Goal: Information Seeking & Learning: Check status

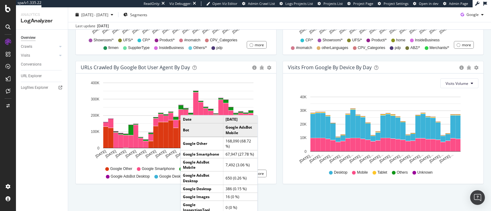
click at [273, 97] on div "Hold CTRL while clicking to filter the report. Jul 14 2025 Jul 16 2025 Jul 18 2…" at bounding box center [176, 129] width 200 height 110
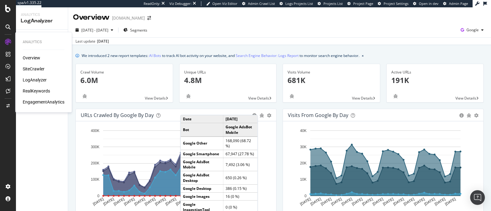
click at [28, 67] on div "SiteCrawler" at bounding box center [34, 69] width 22 height 6
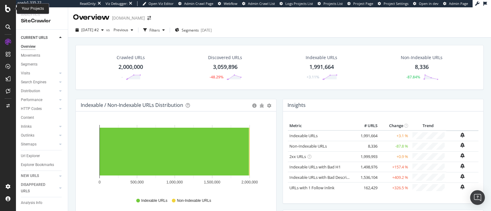
click at [7, 8] on icon at bounding box center [8, 8] width 6 height 7
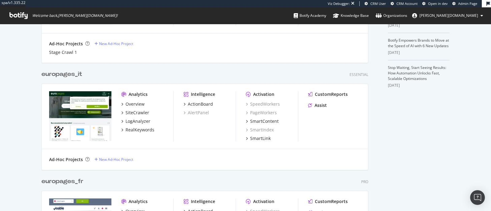
scroll to position [316, 0]
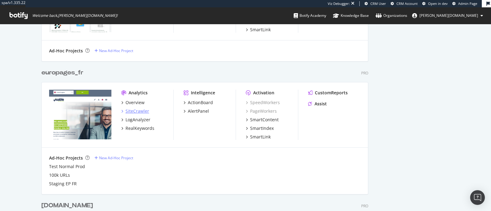
click at [137, 112] on div "SiteCrawler" at bounding box center [137, 111] width 24 height 6
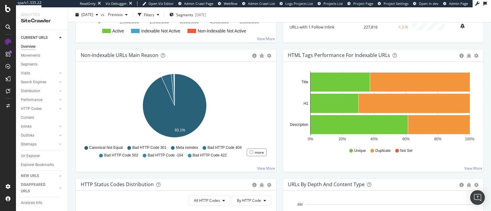
scroll to position [344, 0]
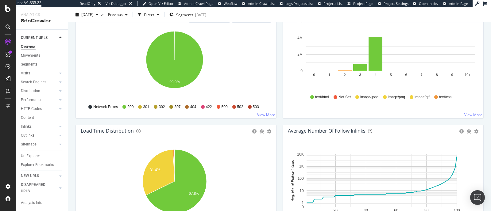
click at [257, 102] on div "Network Errors 200 301 302 307 404 422 500 502 503" at bounding box center [176, 107] width 184 height 14
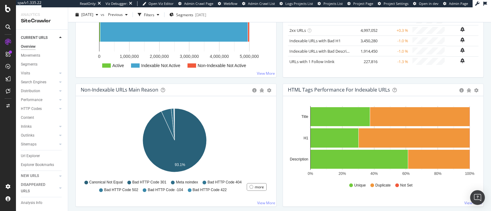
scroll to position [0, 0]
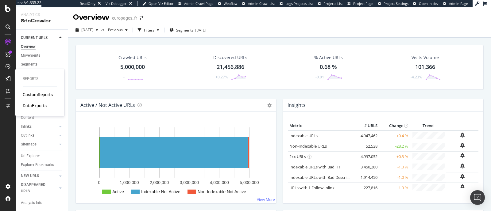
click at [32, 96] on div "CustomReports" at bounding box center [38, 95] width 30 height 6
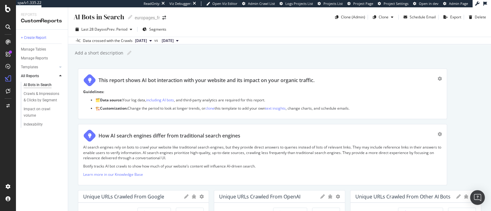
click at [299, 178] on div "AI search engines rely on bots to crawl your website like traditional search en…" at bounding box center [262, 163] width 358 height 36
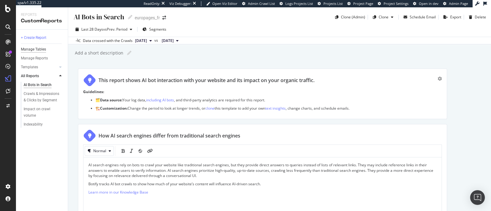
click at [31, 48] on div "Manage Tables" at bounding box center [33, 49] width 25 height 6
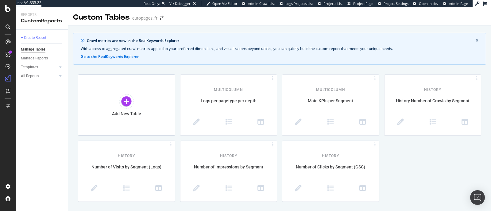
click at [124, 73] on div "Crawl metrics are now in the RealKeywords Explorer With access to aggregated cr…" at bounding box center [279, 115] width 423 height 165
click at [124, 89] on div "Add New Table" at bounding box center [126, 105] width 97 height 61
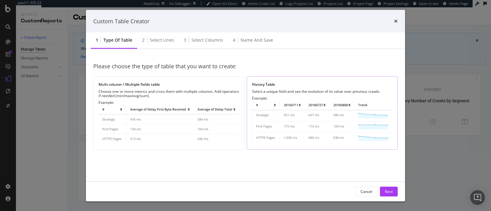
click at [291, 114] on img "modal" at bounding box center [322, 123] width 140 height 44
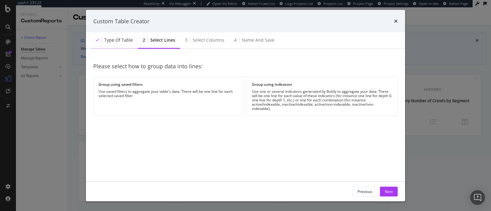
click at [127, 37] on div "Type of table" at bounding box center [118, 40] width 29 height 6
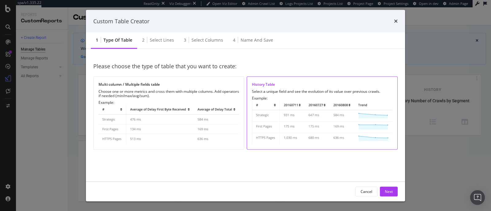
click at [342, 117] on img "modal" at bounding box center [322, 123] width 140 height 44
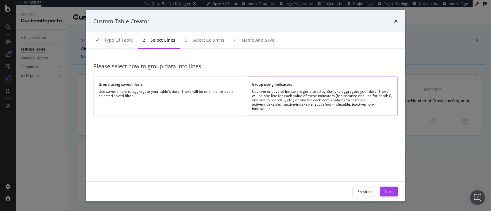
click at [321, 94] on div "Use one or several indicators generated by Botify to aggregate your data. There…" at bounding box center [322, 100] width 140 height 21
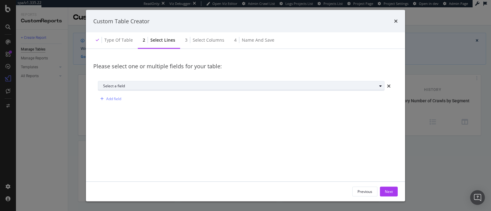
click at [159, 90] on button "Select a field" at bounding box center [241, 86] width 286 height 10
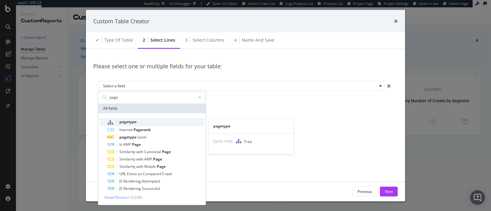
type input "page"
click at [147, 120] on div "pagetype" at bounding box center [156, 122] width 98 height 8
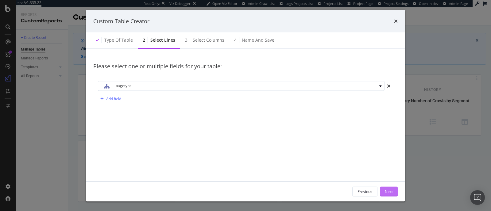
click at [390, 189] on div "Next" at bounding box center [389, 191] width 8 height 5
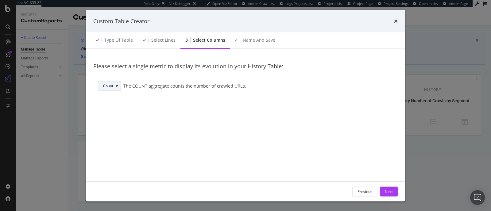
click at [113, 89] on div "Count" at bounding box center [111, 86] width 17 height 9
click at [113, 116] on div "Avg" at bounding box center [111, 117] width 21 height 8
click at [102, 84] on button "Avg" at bounding box center [107, 86] width 19 height 10
click at [106, 108] on div "Sum" at bounding box center [109, 106] width 8 height 5
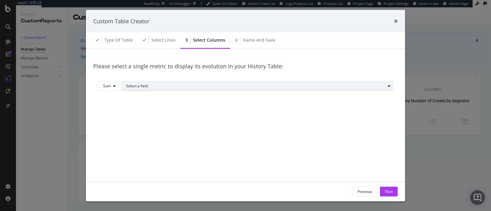
click at [142, 84] on div "Select a field" at bounding box center [255, 86] width 259 height 4
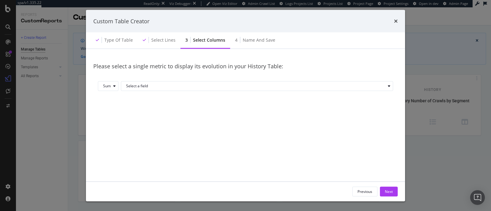
click at [107, 79] on div "Sum Select a field" at bounding box center [245, 87] width 304 height 22
click at [104, 84] on div "Sum" at bounding box center [107, 86] width 8 height 4
click at [108, 121] on div "Count Sum Avg Min Max" at bounding box center [111, 117] width 20 height 48
click at [115, 115] on div "Avg" at bounding box center [111, 117] width 20 height 8
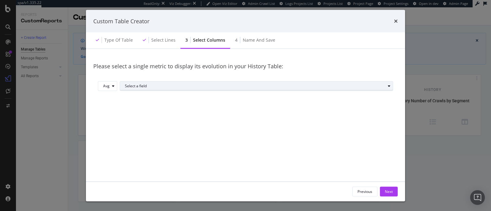
click at [155, 87] on div "Select a field" at bounding box center [255, 86] width 260 height 4
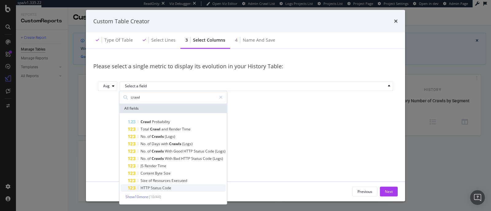
type input "crawl"
click at [146, 197] on span "Show 10 more" at bounding box center [136, 196] width 23 height 5
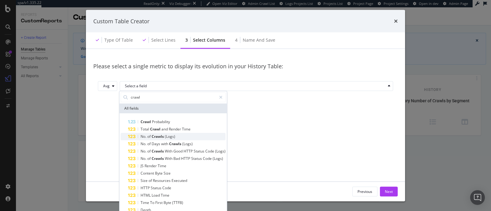
click at [169, 136] on span "(Logs)" at bounding box center [170, 136] width 10 height 5
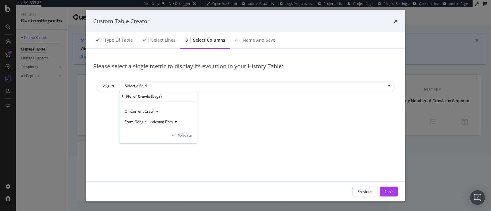
click at [185, 136] on div "Validate" at bounding box center [185, 135] width 14 height 5
click at [389, 197] on div "Previous Next" at bounding box center [245, 192] width 319 height 20
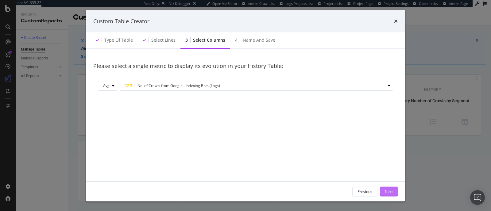
click at [389, 193] on div "Next" at bounding box center [389, 191] width 8 height 5
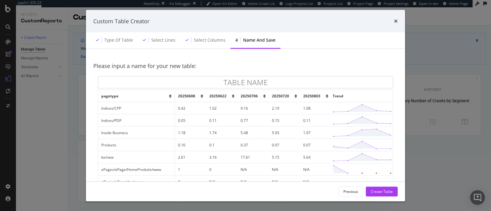
click at [169, 96] on icon "modal" at bounding box center [170, 96] width 2 height 4
click at [191, 40] on div "Select columns" at bounding box center [205, 40] width 50 height 17
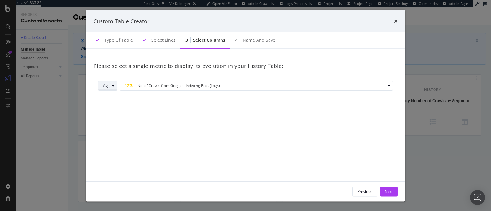
click at [108, 86] on div "Avg" at bounding box center [106, 86] width 6 height 4
click at [112, 100] on div "Count Sum Avg Min Max" at bounding box center [111, 116] width 20 height 48
click at [110, 96] on div "Count" at bounding box center [110, 95] width 10 height 5
click at [108, 86] on div "Count" at bounding box center [108, 86] width 10 height 4
click at [113, 104] on div "Sum" at bounding box center [111, 106] width 21 height 8
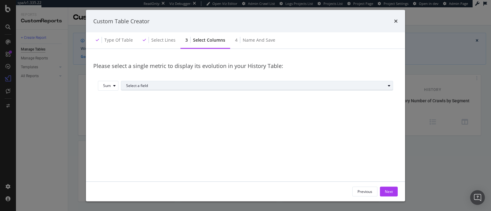
click at [144, 82] on div "Select a field" at bounding box center [259, 85] width 266 height 9
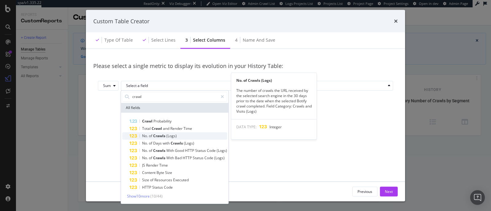
type input "crawl"
click at [173, 132] on div "No. of Crawls (Logs)" at bounding box center [178, 135] width 98 height 7
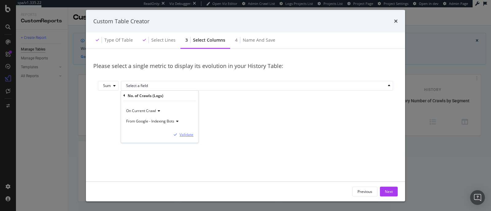
click at [189, 132] on div "Validate" at bounding box center [186, 134] width 14 height 5
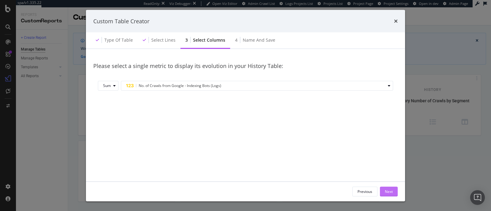
click at [382, 193] on button "Next" at bounding box center [389, 192] width 18 height 10
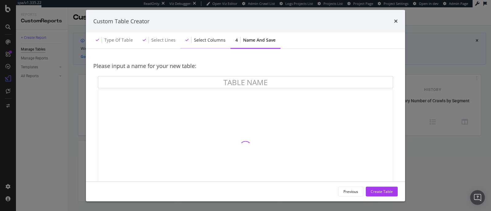
click at [203, 41] on div "Select columns" at bounding box center [210, 40] width 32 height 6
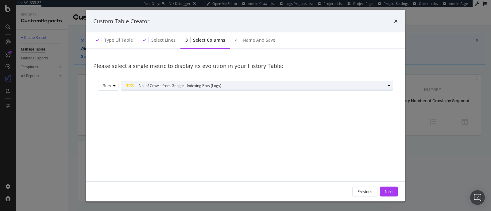
click at [177, 90] on div "No. of Crawls from Google - Indexing Bots (Logs)" at bounding box center [259, 85] width 266 height 9
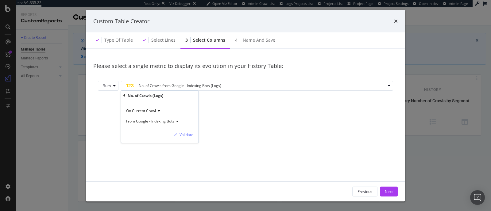
click at [124, 97] on icon "modal" at bounding box center [124, 96] width 2 height 4
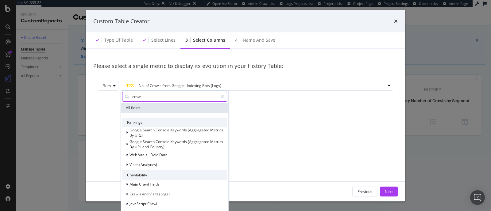
type input "crawl"
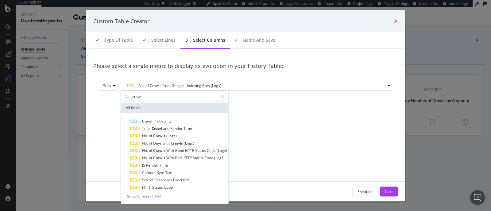
click at [397, 20] on icon "times" at bounding box center [396, 21] width 4 height 5
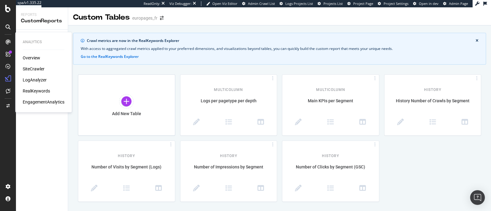
click at [35, 93] on div "RealKeywords" at bounding box center [36, 91] width 27 height 6
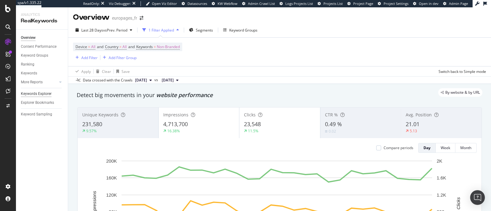
click at [39, 94] on div "Keywords Explorer" at bounding box center [36, 94] width 31 height 6
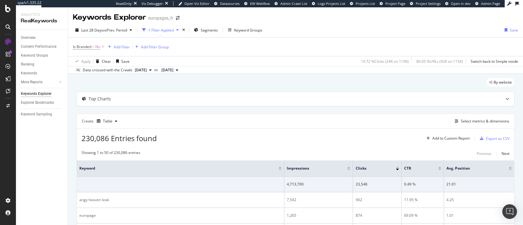
drag, startPoint x: 484, startPoint y: 1, endPoint x: 337, endPoint y: 89, distance: 171.7
click at [337, 89] on div "By website" at bounding box center [296, 84] width 438 height 13
click at [104, 48] on icon at bounding box center [102, 47] width 5 height 6
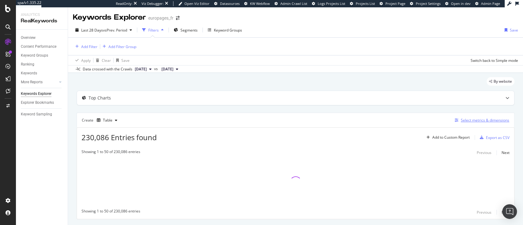
click at [488, 121] on div "Select metrics & dimensions" at bounding box center [485, 120] width 48 height 5
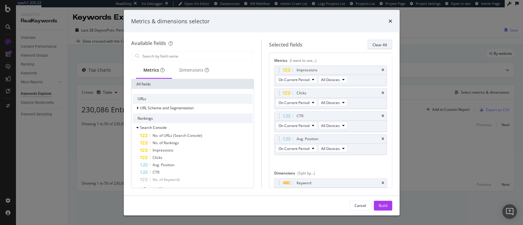
click at [384, 44] on div "Clear All" at bounding box center [380, 44] width 14 height 5
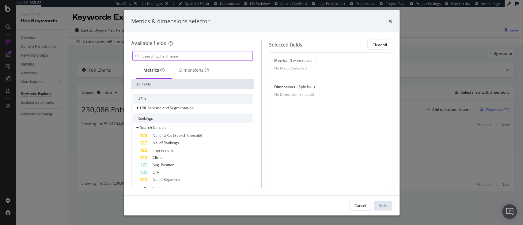
click at [189, 58] on input "modal" at bounding box center [197, 56] width 111 height 9
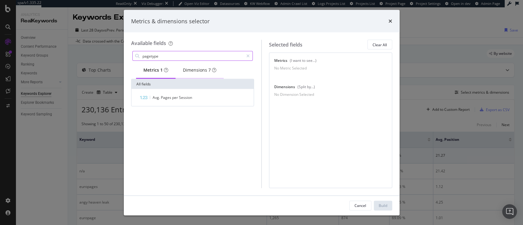
type input "pagetype"
click at [211, 67] on div "Dimensions 7" at bounding box center [199, 70] width 33 height 6
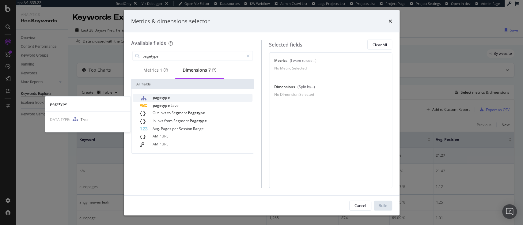
click at [179, 99] on div "pagetype" at bounding box center [196, 98] width 113 height 8
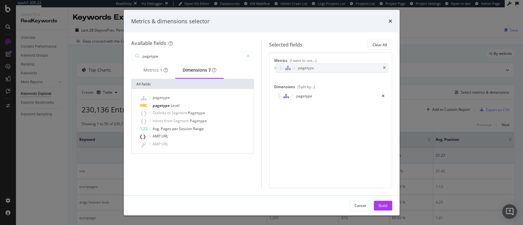
drag, startPoint x: 279, startPoint y: 100, endPoint x: 280, endPoint y: 83, distance: 17.2
click at [280, 67] on body "spa/v1.335.22 ReadOnly: Viz Debugger: Open Viz Editor Datasources KW Webflow Ad…" at bounding box center [261, 112] width 523 height 225
click at [248, 55] on icon "modal" at bounding box center [248, 56] width 3 height 4
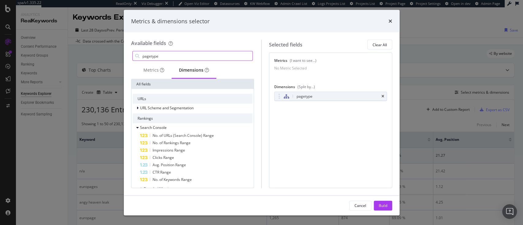
click at [215, 53] on input "pagetype" at bounding box center [197, 56] width 111 height 9
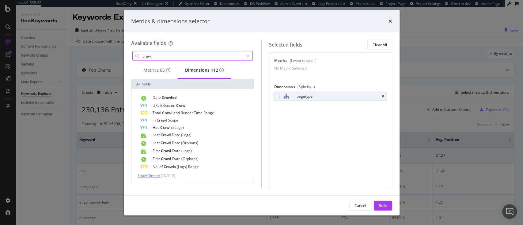
type input "crawl"
click at [149, 178] on span "Show 10 more" at bounding box center [149, 175] width 23 height 5
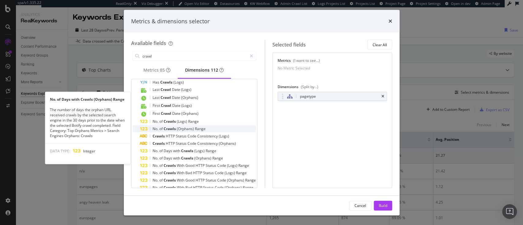
scroll to position [46, 0]
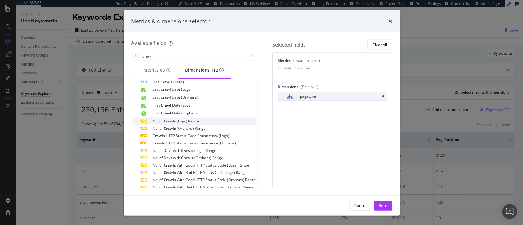
click at [209, 125] on div "No. of Crawls (Logs) Range" at bounding box center [198, 121] width 116 height 7
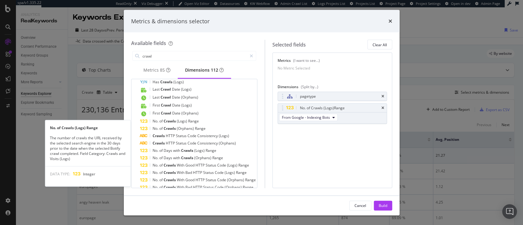
scroll to position [28, 0]
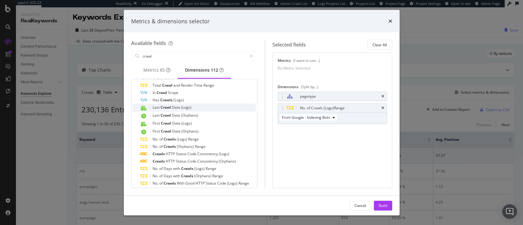
click at [194, 112] on div "Last Crawl Date (Logs)" at bounding box center [198, 108] width 116 height 8
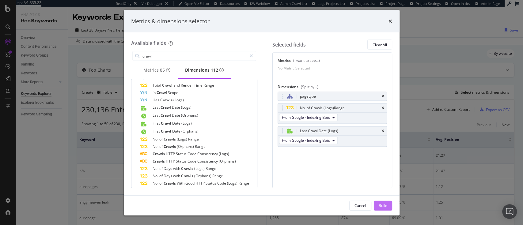
click at [383, 206] on div "Build" at bounding box center [383, 205] width 9 height 5
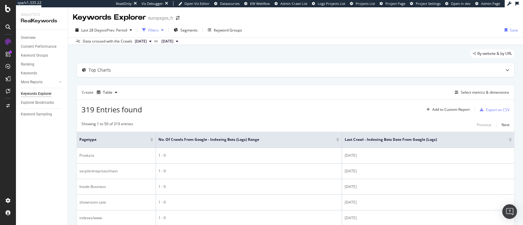
click at [150, 29] on div "Filters" at bounding box center [153, 30] width 10 height 5
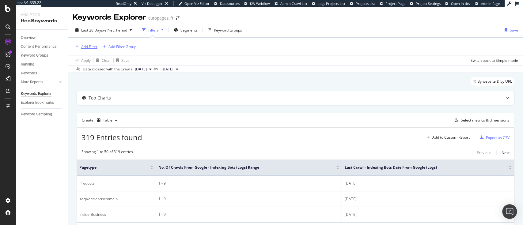
click at [88, 46] on div "Add Filter" at bounding box center [89, 46] width 16 height 5
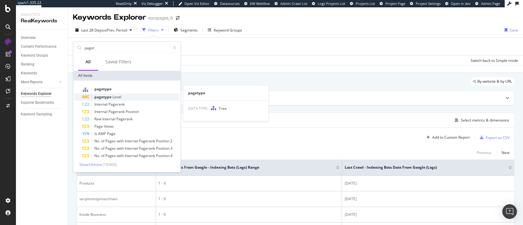
type input "paget"
click at [108, 94] on div "pagetype Level" at bounding box center [131, 97] width 98 height 7
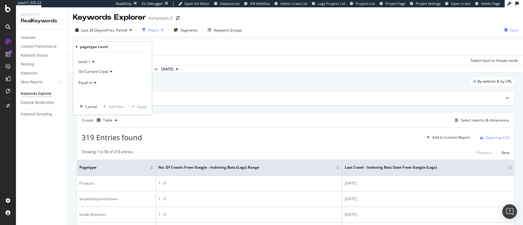
click at [75, 44] on div "pagetype Level Level 1 On Current Crawl Equal to Cancel Add filter Apply" at bounding box center [112, 78] width 79 height 73
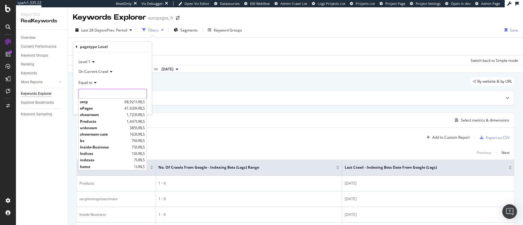
click at [103, 92] on input "text" at bounding box center [113, 94] width 68 height 10
click at [105, 113] on span "showroom" at bounding box center [102, 115] width 45 height 5
type input "showroom"
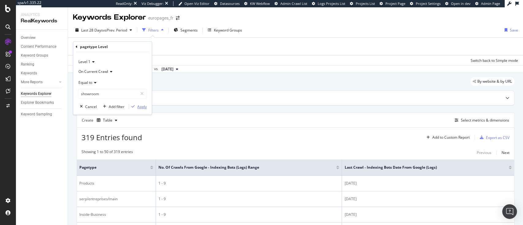
click at [137, 105] on div "Apply" at bounding box center [142, 106] width 10 height 5
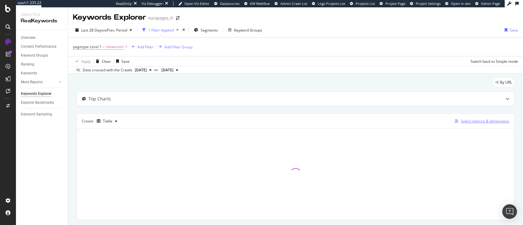
click at [477, 121] on div "Select metrics & dimensions" at bounding box center [485, 121] width 48 height 5
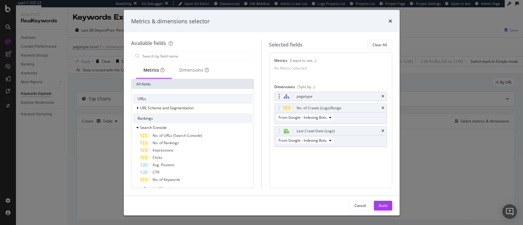
click at [380, 99] on div "pagetype" at bounding box center [331, 96] width 112 height 9
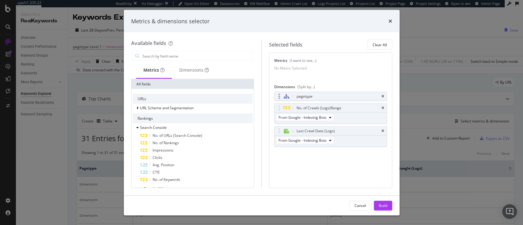
click at [385, 100] on div "pagetype" at bounding box center [331, 96] width 112 height 9
click at [383, 98] on icon "times" at bounding box center [383, 96] width 3 height 4
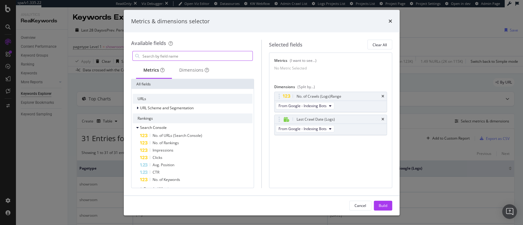
click at [185, 58] on input "modal" at bounding box center [197, 56] width 111 height 9
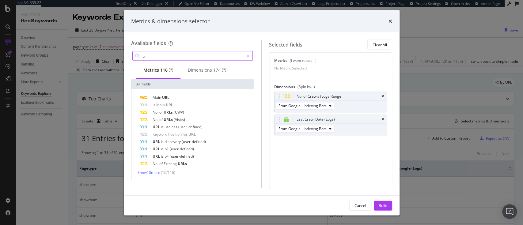
type input "u"
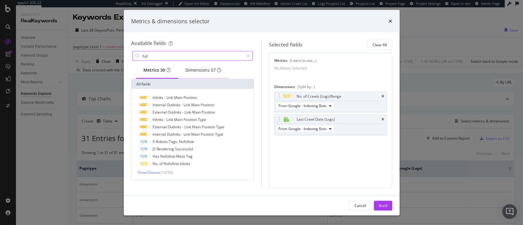
type input "full"
click at [204, 71] on div "Dimensions 57" at bounding box center [204, 70] width 36 height 6
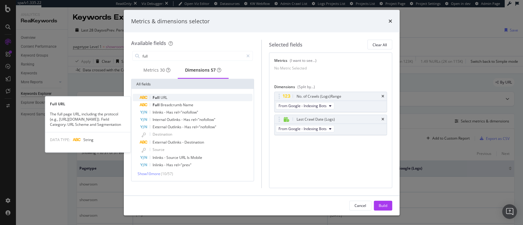
click at [172, 99] on div "Full URL" at bounding box center [196, 97] width 113 height 7
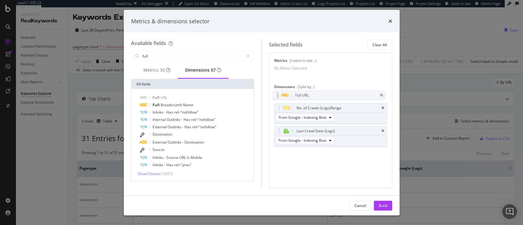
drag, startPoint x: 281, startPoint y: 148, endPoint x: 279, endPoint y: 97, distance: 51.2
click at [279, 97] on body "spa/v1.335.22 ReadOnly: Viz Debugger: Open Viz Editor Datasources KW Webflow Ad…" at bounding box center [261, 112] width 523 height 225
click at [383, 211] on div "Cancel Build" at bounding box center [262, 206] width 276 height 20
click at [383, 208] on div "Build" at bounding box center [383, 205] width 9 height 5
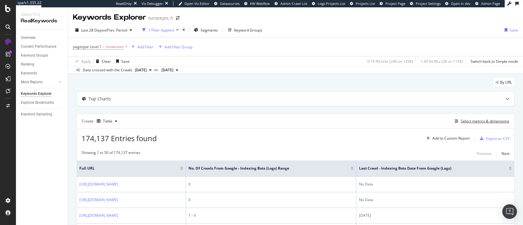
scroll to position [21, 0]
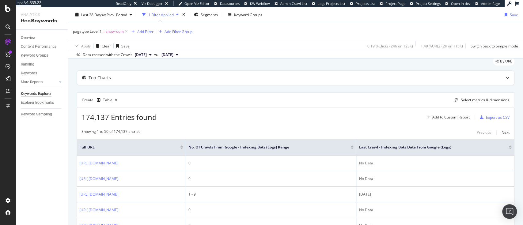
click at [354, 148] on div at bounding box center [352, 149] width 3 height 2
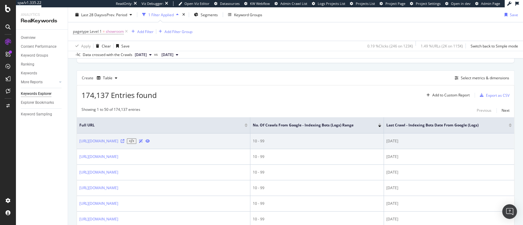
scroll to position [7, 0]
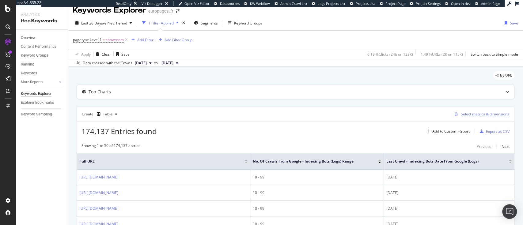
click at [482, 112] on div "Select metrics & dimensions" at bounding box center [485, 114] width 48 height 5
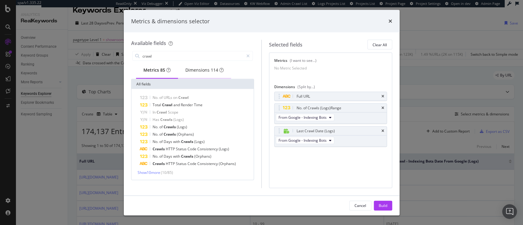
click at [207, 72] on div "Dimensions 114" at bounding box center [205, 70] width 38 height 6
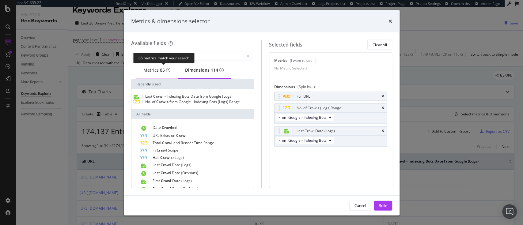
click at [163, 73] on div "85" at bounding box center [162, 70] width 5 height 6
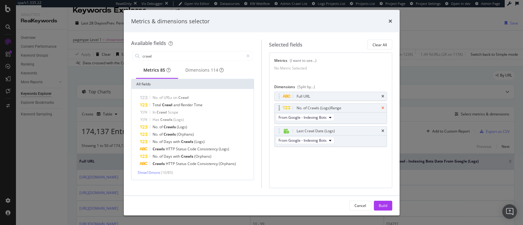
click at [383, 110] on icon "times" at bounding box center [383, 108] width 3 height 4
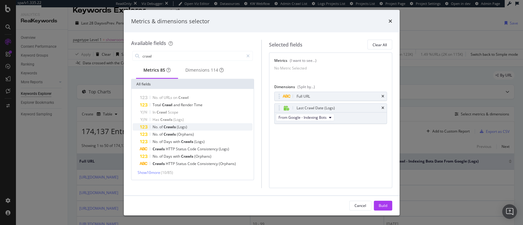
click at [192, 128] on div "No. of Crawls (Logs)" at bounding box center [196, 127] width 113 height 7
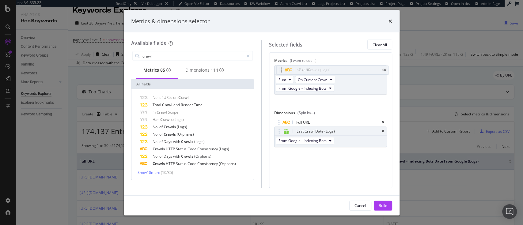
drag, startPoint x: 279, startPoint y: 124, endPoint x: 281, endPoint y: 72, distance: 52.2
click at [281, 72] on body "spa/v1.335.22 ReadOnly: Viz Debugger: Open Viz Editor Datasources KW Webflow Ad…" at bounding box center [261, 112] width 523 height 225
click at [164, 58] on input "crawl" at bounding box center [193, 56] width 102 height 9
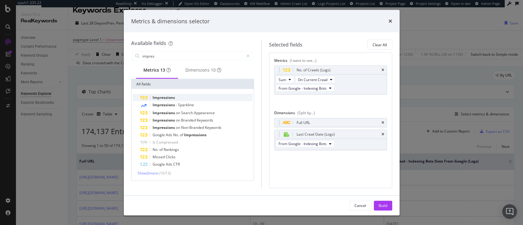
click at [195, 101] on div "Impressions" at bounding box center [196, 97] width 113 height 7
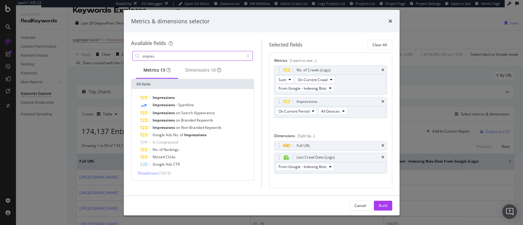
click at [185, 52] on input "impres" at bounding box center [193, 56] width 102 height 9
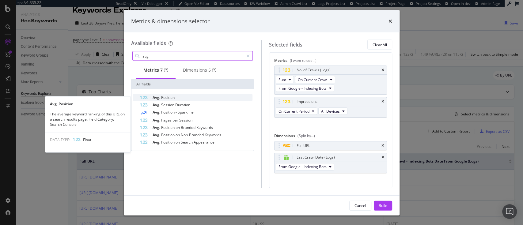
type input "avg"
click at [186, 98] on div "Avg. Position" at bounding box center [196, 97] width 113 height 7
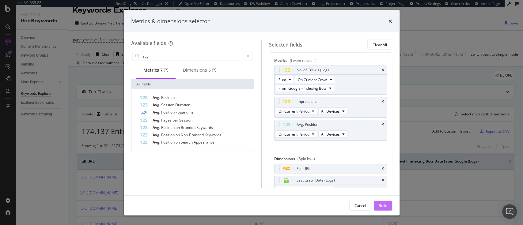
click at [390, 208] on button "Build" at bounding box center [383, 206] width 18 height 10
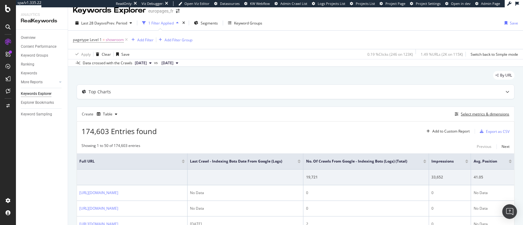
scroll to position [42, 0]
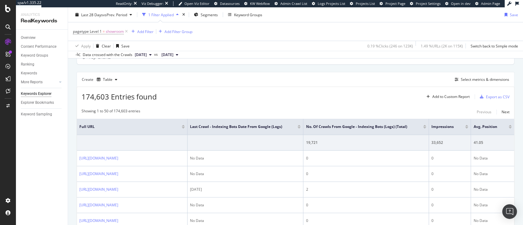
click at [427, 128] on div at bounding box center [424, 128] width 3 height 2
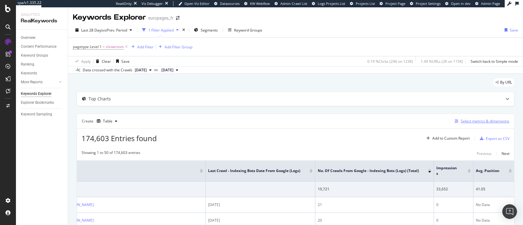
click at [477, 121] on div "Select metrics & dimensions" at bounding box center [485, 121] width 48 height 5
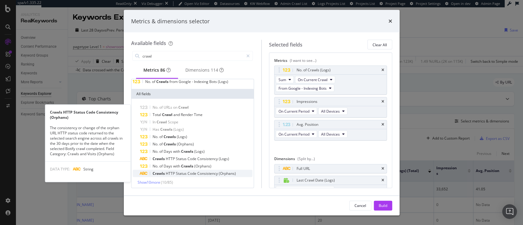
scroll to position [21, 0]
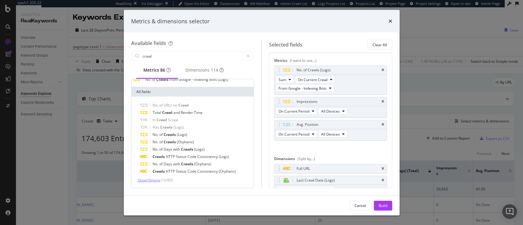
type input "crawl"
click at [147, 182] on span "Show 10 more" at bounding box center [149, 180] width 23 height 5
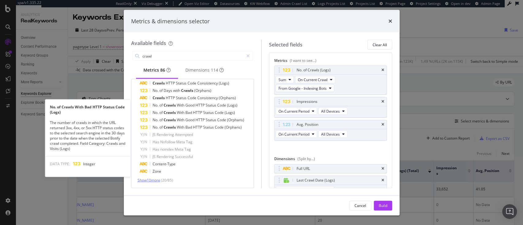
scroll to position [26, 0]
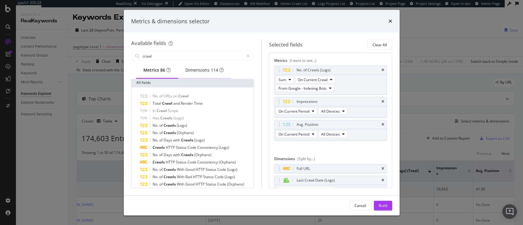
click at [201, 64] on div "Dimensions 114" at bounding box center [204, 70] width 53 height 17
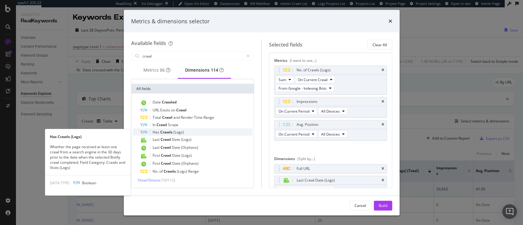
scroll to position [32, 0]
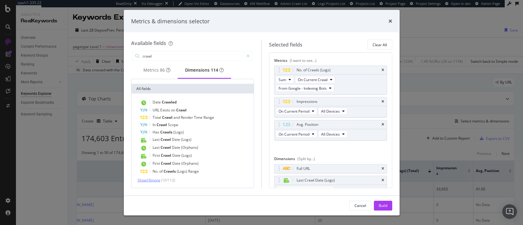
click at [148, 180] on span "Show 10 more" at bounding box center [149, 180] width 23 height 5
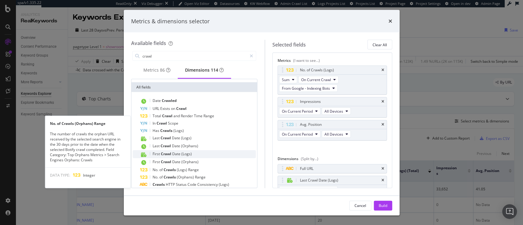
scroll to position [25, 0]
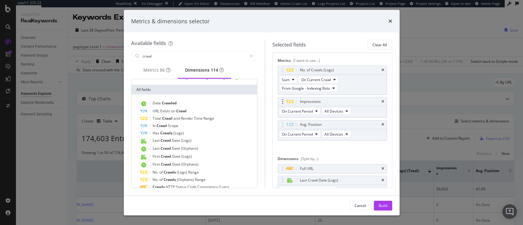
click at [378, 100] on div "Impressions" at bounding box center [332, 102] width 109 height 9
click at [382, 100] on icon "times" at bounding box center [383, 102] width 3 height 4
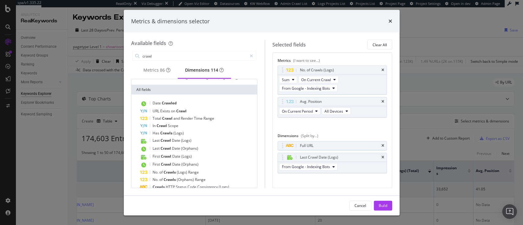
click at [382, 100] on icon "times" at bounding box center [383, 102] width 3 height 4
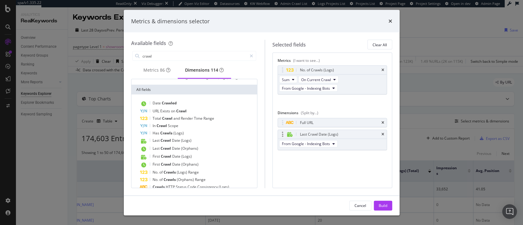
click at [385, 133] on div "Last Crawl Date (Logs)" at bounding box center [332, 134] width 109 height 9
click at [384, 135] on icon "times" at bounding box center [383, 134] width 3 height 4
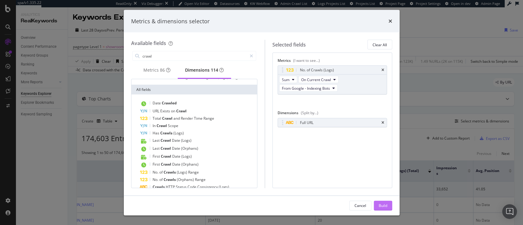
click at [379, 204] on div "Build" at bounding box center [383, 205] width 9 height 5
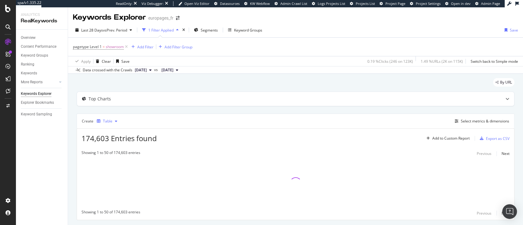
click at [106, 121] on div "Table" at bounding box center [108, 122] width 10 height 4
click at [115, 145] on div "Trend" at bounding box center [116, 142] width 38 height 8
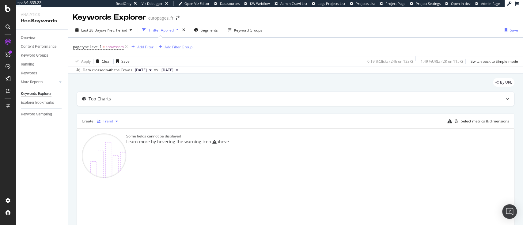
click at [108, 121] on div "Trend" at bounding box center [108, 122] width 10 height 4
click at [121, 173] on div "Stacked Bar" at bounding box center [119, 172] width 21 height 5
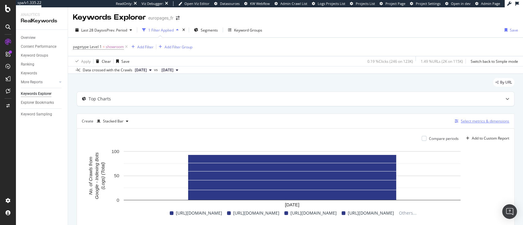
click at [465, 120] on div "Select metrics & dimensions" at bounding box center [485, 121] width 48 height 5
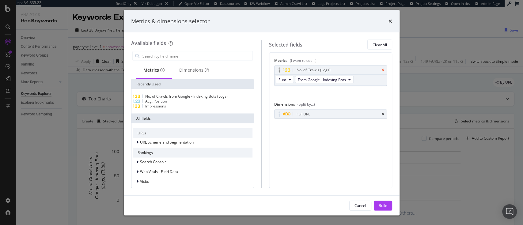
click at [383, 71] on icon "times" at bounding box center [383, 70] width 3 height 4
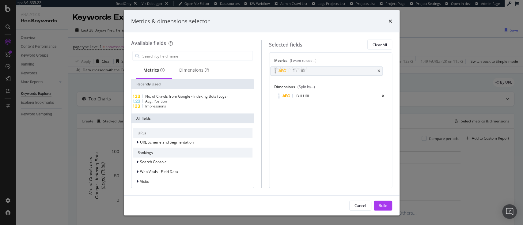
drag, startPoint x: 299, startPoint y: 100, endPoint x: 295, endPoint y: 70, distance: 30.0
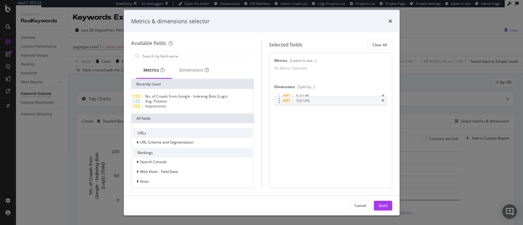
click at [295, 70] on body "spa/v1.335.22 ReadOnly: Viz Debugger: Open Viz Editor Datasources KW Webflow Ad…" at bounding box center [261, 112] width 523 height 225
click at [385, 100] on div "Full URL" at bounding box center [331, 96] width 112 height 9
click at [383, 98] on icon "times" at bounding box center [383, 96] width 3 height 4
click at [154, 55] on input "modal" at bounding box center [197, 56] width 111 height 9
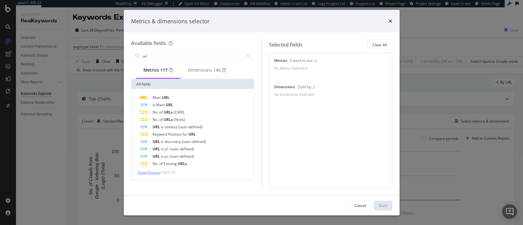
click at [154, 175] on span "Show 10 more" at bounding box center [149, 172] width 23 height 5
click at [163, 56] on input "url" at bounding box center [193, 56] width 102 height 9
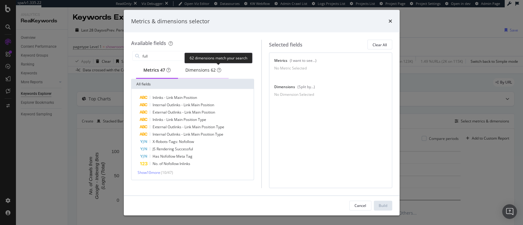
click at [216, 73] on div "62" at bounding box center [213, 70] width 5 height 6
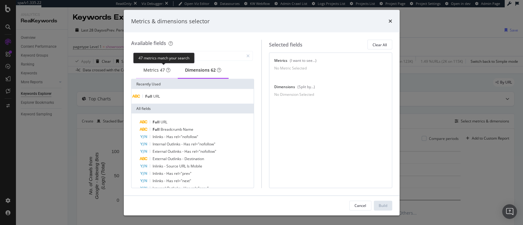
click at [160, 73] on span "47" at bounding box center [162, 70] width 5 height 6
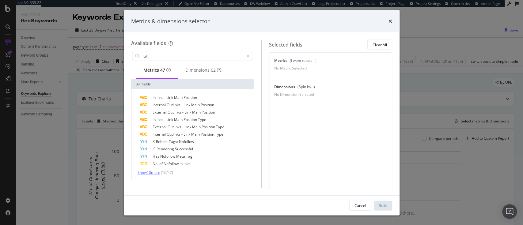
click at [153, 175] on span "Show 10 more" at bounding box center [149, 172] width 23 height 5
click at [154, 55] on input "full" at bounding box center [193, 56] width 102 height 9
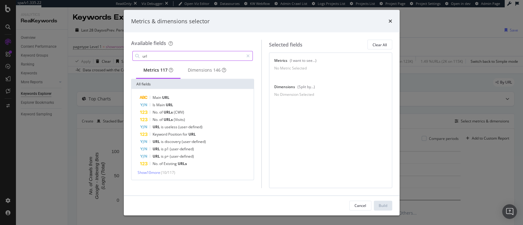
scroll to position [0, 0]
click at [152, 96] on div "Main URL Is Main URL No. of URLs (CWV) No. of URLs (Visits) URL is useless (use…" at bounding box center [193, 134] width 123 height 91
click at [154, 97] on div "Main URL" at bounding box center [196, 97] width 113 height 7
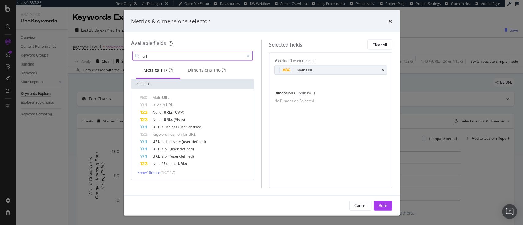
click at [192, 56] on input "url" at bounding box center [193, 56] width 102 height 9
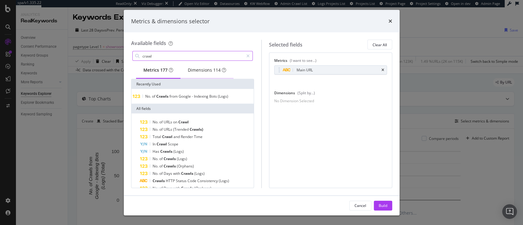
type input "crawl"
click at [199, 69] on div "Dimensions 114" at bounding box center [207, 70] width 38 height 6
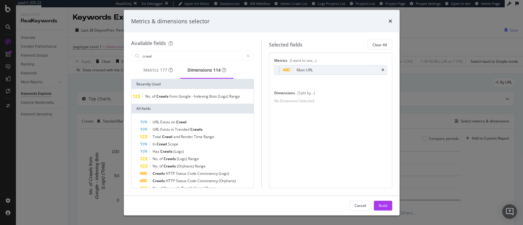
click at [205, 99] on div "No. of Crawls from Google - Indexing Bots (Logs) Range" at bounding box center [193, 96] width 120 height 5
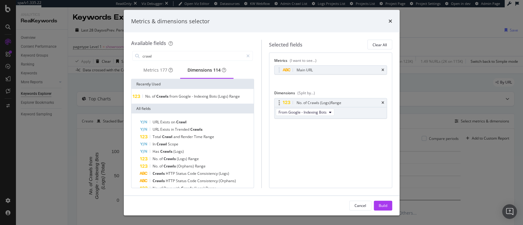
click at [385, 102] on div "No. of Crawls (Logs) Range" at bounding box center [331, 102] width 112 height 9
click at [382, 102] on icon "times" at bounding box center [383, 103] width 3 height 4
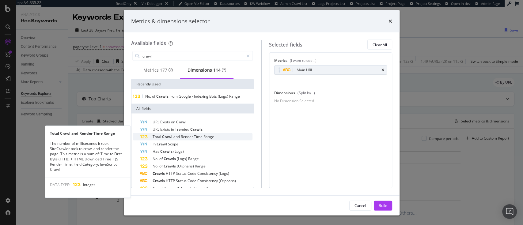
scroll to position [16, 0]
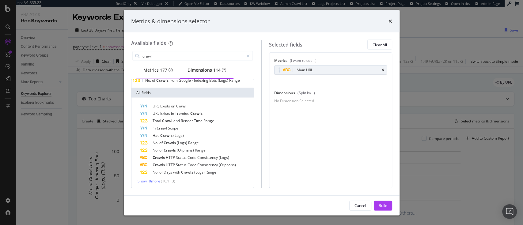
click at [150, 76] on div "Metrics 177" at bounding box center [158, 70] width 44 height 17
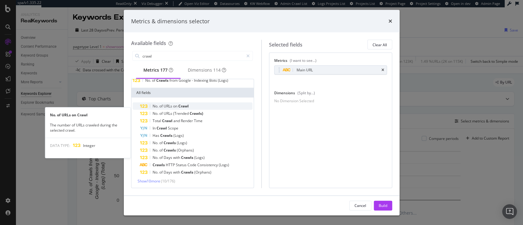
scroll to position [0, 0]
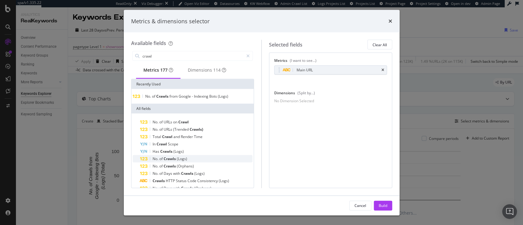
click at [187, 163] on div "No. of Crawls (Logs)" at bounding box center [196, 158] width 113 height 7
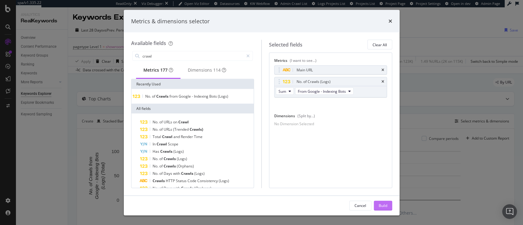
click at [386, 204] on div "Build" at bounding box center [383, 205] width 9 height 5
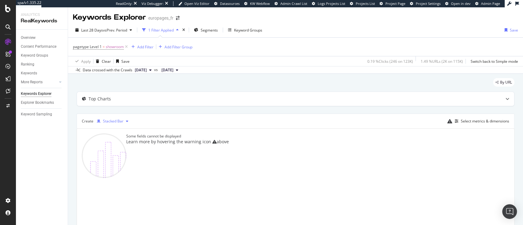
click at [113, 120] on div "Stacked Bar" at bounding box center [113, 122] width 21 height 4
click at [117, 145] on div "Trend" at bounding box center [116, 142] width 39 height 8
click at [490, 119] on div "Select metrics & dimensions" at bounding box center [485, 121] width 48 height 5
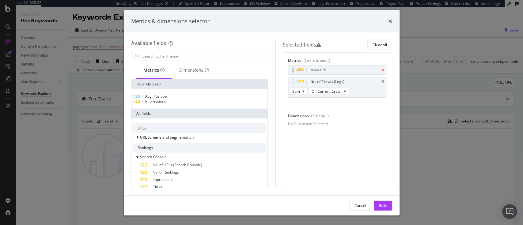
click at [382, 69] on icon "times" at bounding box center [383, 70] width 3 height 4
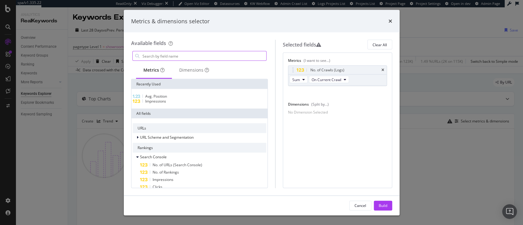
click at [196, 53] on input "modal" at bounding box center [204, 56] width 124 height 9
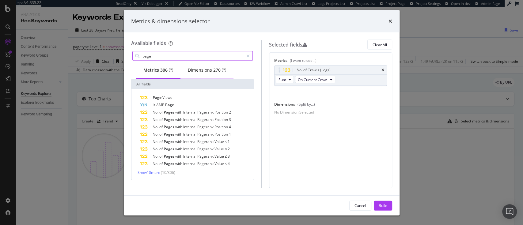
type input "page"
click at [213, 71] on div "Dimensions 270" at bounding box center [207, 70] width 38 height 6
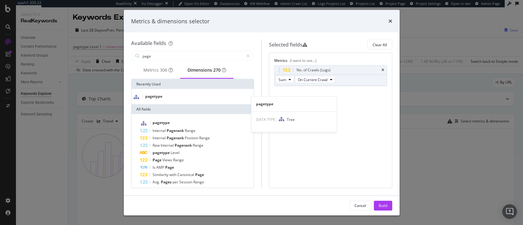
click at [186, 100] on div "pagetype" at bounding box center [193, 97] width 120 height 6
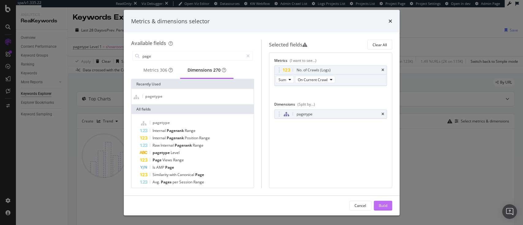
click at [383, 205] on div "Build" at bounding box center [383, 205] width 9 height 5
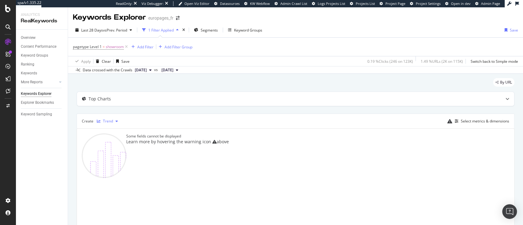
click at [105, 120] on div "Trend" at bounding box center [108, 122] width 10 height 4
click at [109, 131] on div "Table" at bounding box center [114, 131] width 10 height 5
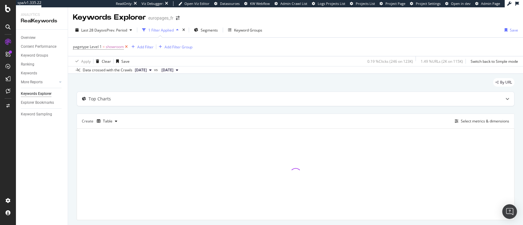
click at [128, 48] on icon at bounding box center [126, 47] width 5 height 6
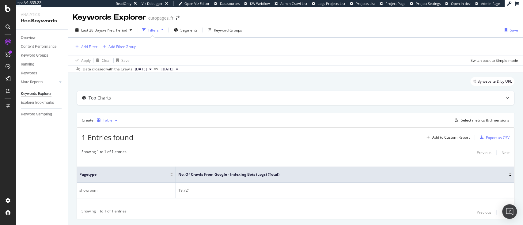
click at [105, 124] on div "Table" at bounding box center [106, 120] width 25 height 9
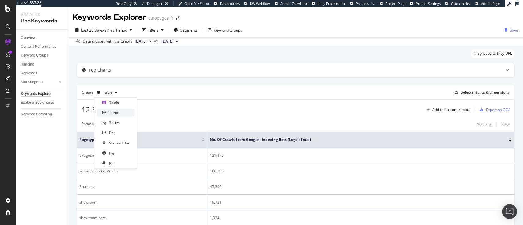
click at [111, 115] on div "Trend" at bounding box center [114, 112] width 10 height 5
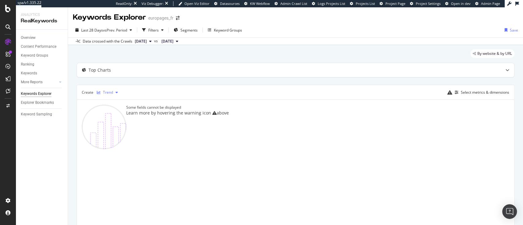
click at [106, 91] on div "Trend" at bounding box center [108, 93] width 10 height 4
click at [117, 104] on div "Table" at bounding box center [114, 102] width 10 height 5
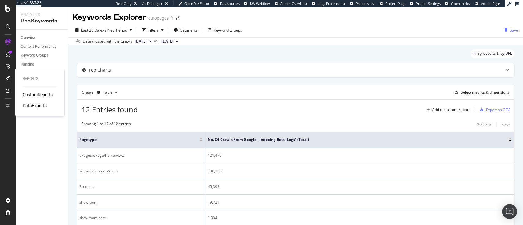
click at [43, 96] on div "CustomReports" at bounding box center [38, 95] width 30 height 6
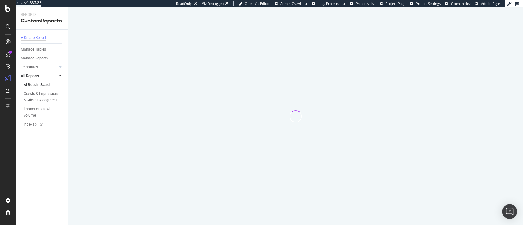
click at [34, 36] on div "+ Create Report" at bounding box center [33, 38] width 25 height 6
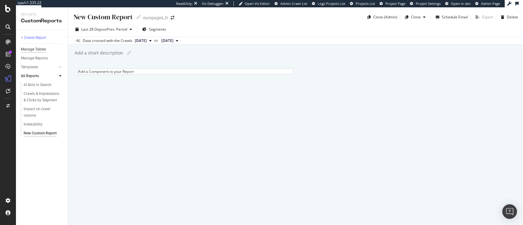
click at [34, 50] on div "Manage Tables" at bounding box center [33, 49] width 25 height 6
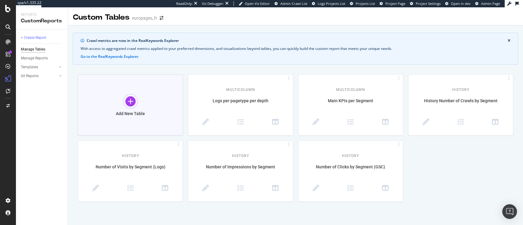
click at [164, 101] on div "Add New Table" at bounding box center [130, 105] width 105 height 61
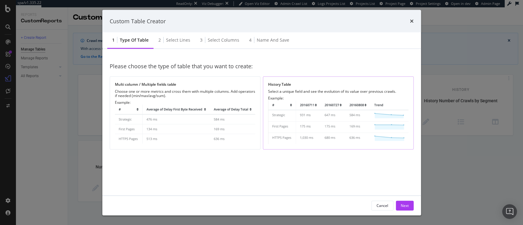
click at [325, 87] on div "History Table" at bounding box center [338, 84] width 140 height 5
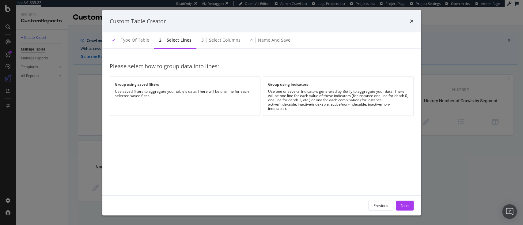
click at [325, 87] on div "Group using indicators" at bounding box center [338, 84] width 140 height 5
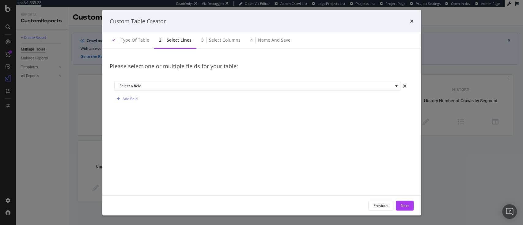
click at [325, 87] on div "Select a field" at bounding box center [257, 86] width 274 height 4
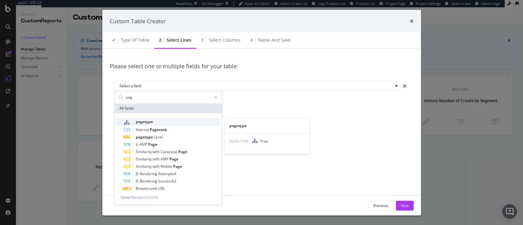
type input "pag"
click at [162, 119] on div "pagetype" at bounding box center [172, 122] width 98 height 8
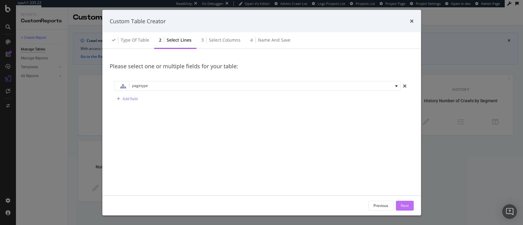
click at [404, 208] on div "Next" at bounding box center [405, 205] width 8 height 5
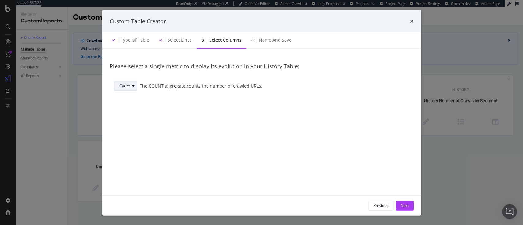
click at [122, 87] on div "Count" at bounding box center [125, 86] width 10 height 4
click at [130, 109] on div "Sum" at bounding box center [127, 106] width 21 height 8
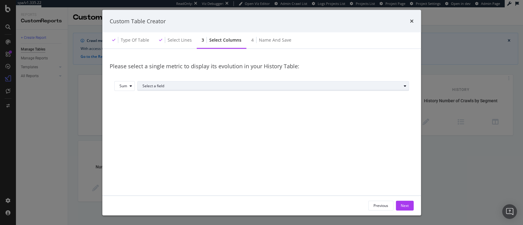
click at [182, 86] on div "Select a field" at bounding box center [272, 86] width 259 height 4
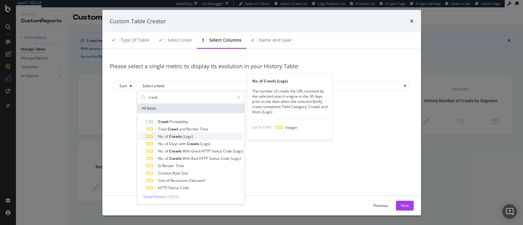
type input "crawl"
click at [187, 136] on span "(Logs)" at bounding box center [187, 136] width 10 height 5
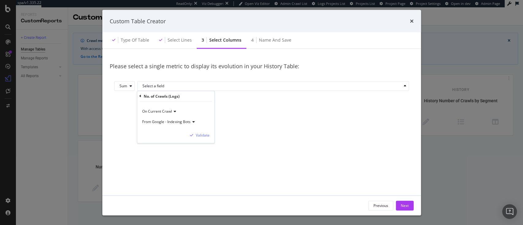
click at [202, 131] on div "On Current Crawl From Google - Indexing Bots Validate" at bounding box center [175, 123] width 77 height 42
click at [205, 136] on div "Validate" at bounding box center [203, 135] width 14 height 5
click at [397, 205] on button "Next" at bounding box center [405, 206] width 18 height 10
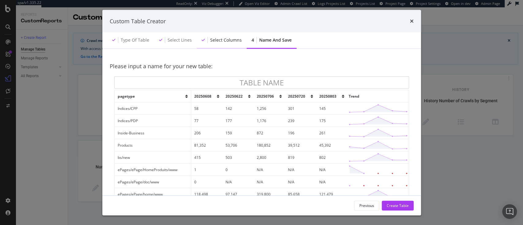
click at [217, 43] on div "Select columns" at bounding box center [226, 40] width 32 height 6
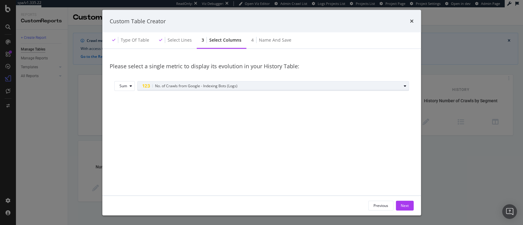
click at [197, 86] on span "No. of Crawls from Google - Indexing Bots (Logs)" at bounding box center [196, 85] width 82 height 5
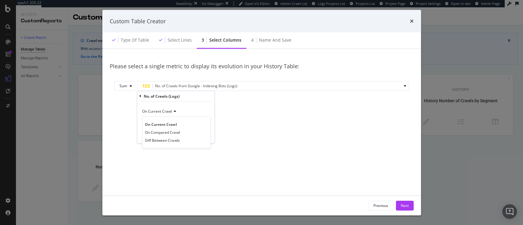
click at [140, 97] on icon "modal" at bounding box center [141, 96] width 2 height 4
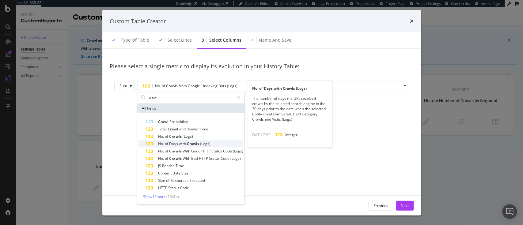
type input "crawl"
click at [195, 145] on span "Crawls" at bounding box center [193, 143] width 13 height 5
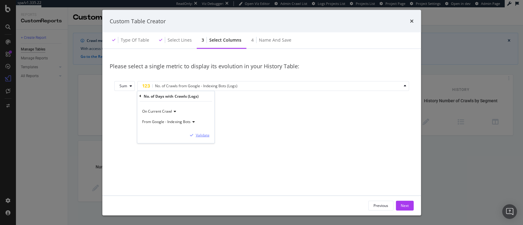
click at [205, 136] on div "Validate" at bounding box center [203, 135] width 14 height 5
click at [407, 209] on div "Next" at bounding box center [405, 205] width 8 height 9
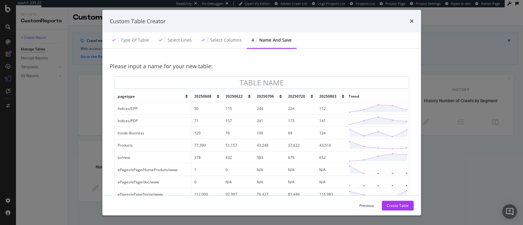
click at [342, 97] on icon "modal" at bounding box center [343, 96] width 2 height 4
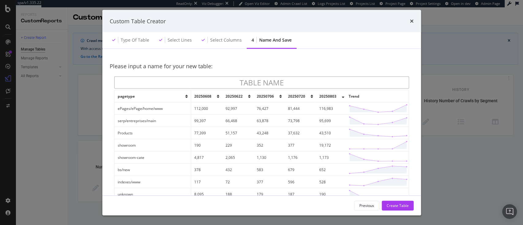
click at [244, 79] on input "modal" at bounding box center [261, 82] width 295 height 12
click at [412, 23] on icon "times" at bounding box center [412, 21] width 4 height 5
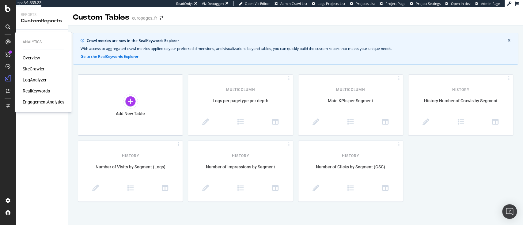
click at [31, 70] on div "SiteCrawler" at bounding box center [34, 69] width 22 height 6
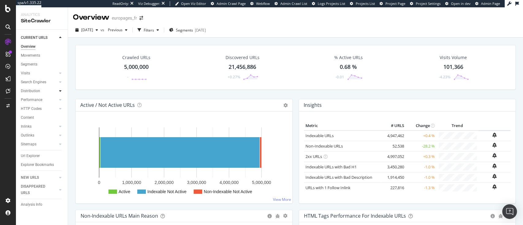
click at [60, 91] on icon at bounding box center [60, 91] width 2 height 4
click at [31, 121] on div "Insights" at bounding box center [30, 118] width 13 height 6
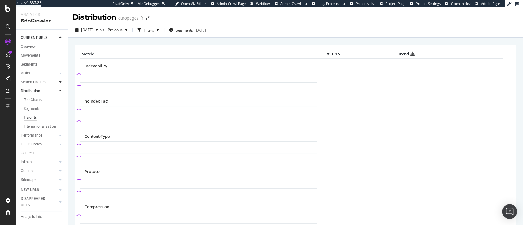
click at [57, 85] on div at bounding box center [60, 82] width 6 height 6
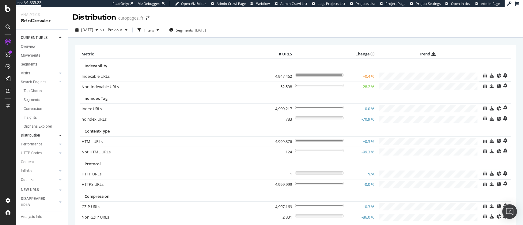
scroll to position [45, 0]
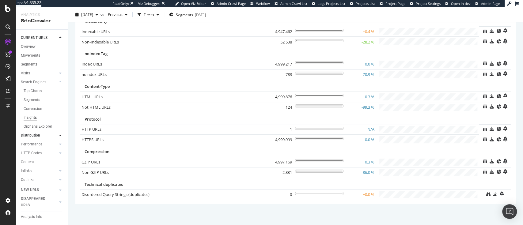
click at [25, 121] on div "Insights" at bounding box center [30, 118] width 13 height 6
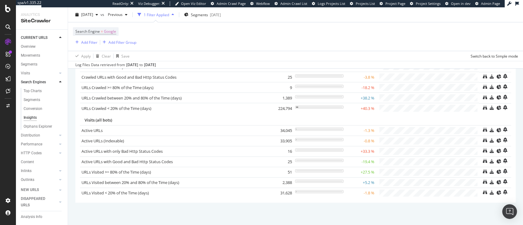
scroll to position [76, 0]
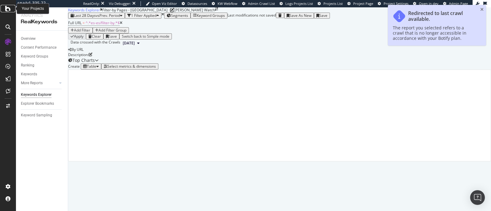
click at [5, 6] on icon at bounding box center [8, 8] width 6 height 7
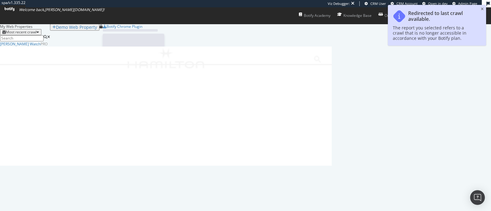
scroll to position [118, 325]
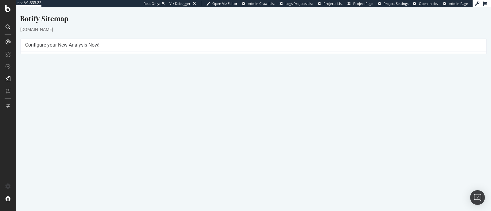
scroll to position [19, 0]
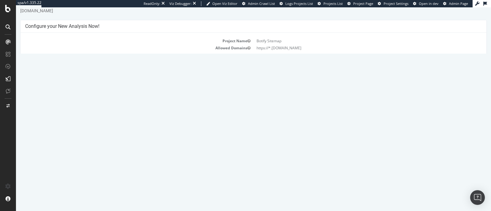
click at [58, 189] on link "2025 Aug. 13th #2 report" at bounding box center [44, 188] width 29 height 5
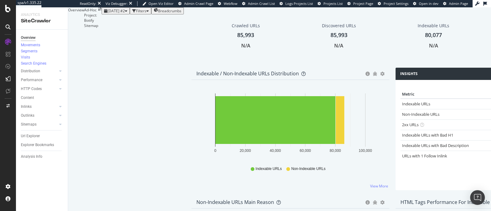
click at [137, 13] on div "Filters" at bounding box center [141, 10] width 10 height 5
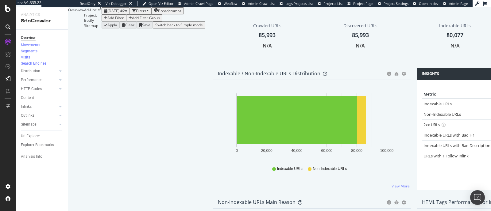
drag, startPoint x: 98, startPoint y: 48, endPoint x: 92, endPoint y: 48, distance: 5.8
click at [102, 21] on div "Add Filter Add Filter Group" at bounding box center [132, 17] width 61 height 7
click at [107, 21] on div "Add Filter" at bounding box center [115, 17] width 16 height 5
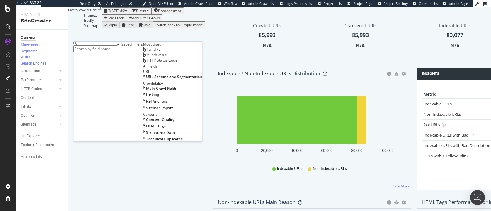
click at [147, 57] on span "Is Indexable" at bounding box center [157, 54] width 20 height 5
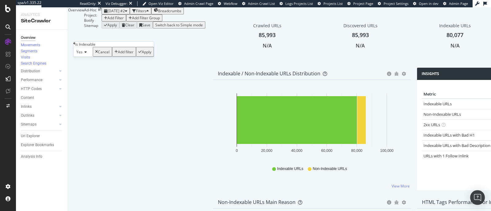
click at [142, 55] on div "Apply" at bounding box center [147, 51] width 10 height 5
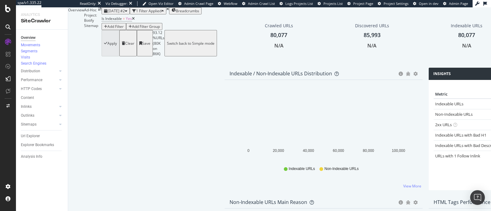
scroll to position [714, 0]
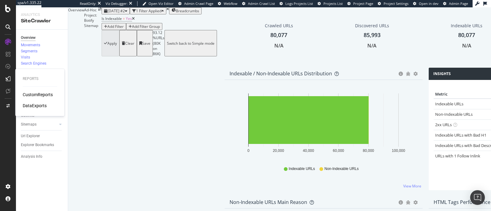
click at [38, 108] on div "DataExports" at bounding box center [35, 106] width 24 height 6
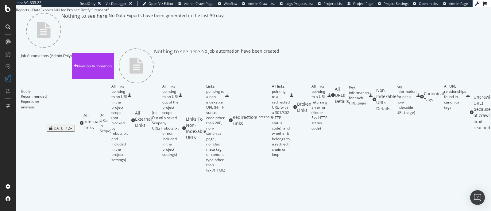
scroll to position [482, 0]
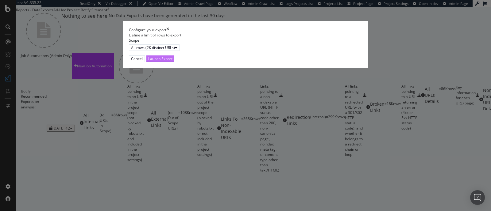
click at [172, 61] on div "Launch Export" at bounding box center [160, 58] width 24 height 5
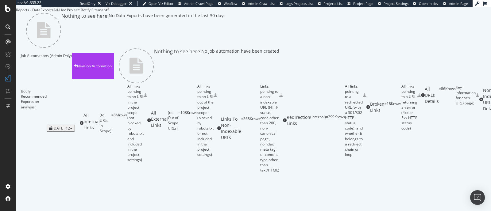
scroll to position [0, 0]
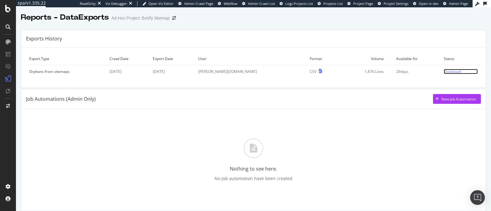
click at [443, 71] on div "Download" at bounding box center [451, 71] width 17 height 5
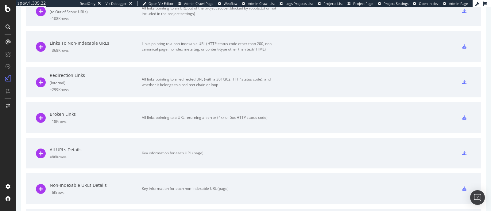
scroll to position [428, 0]
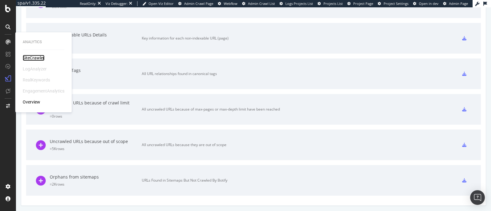
click at [29, 55] on div "SiteCrawler" at bounding box center [34, 58] width 22 height 6
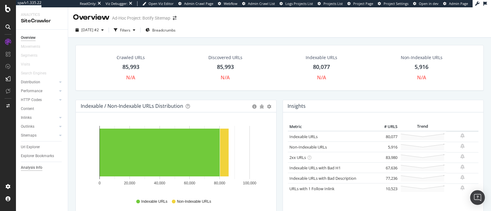
click at [38, 169] on div "Analysis Info" at bounding box center [31, 168] width 21 height 6
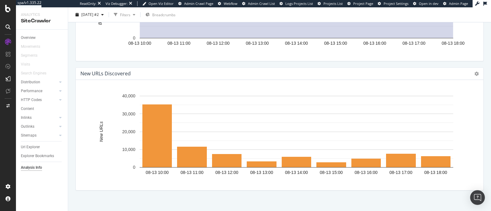
scroll to position [892, 0]
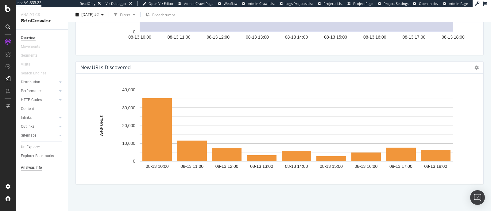
click at [30, 35] on div "Overview" at bounding box center [28, 38] width 15 height 6
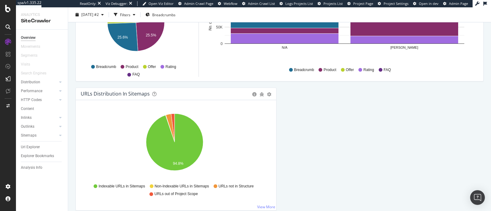
scroll to position [685, 0]
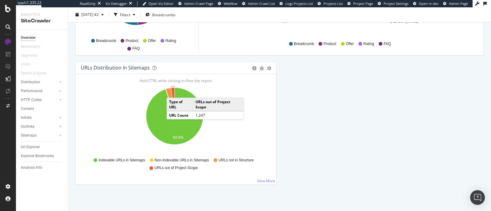
click at [173, 90] on icon "A chart." at bounding box center [173, 102] width 4 height 29
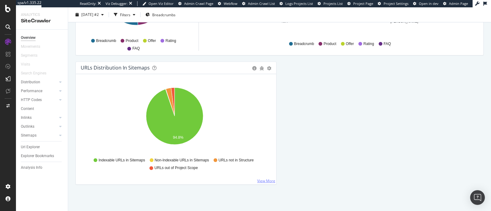
click at [261, 178] on link "View More" at bounding box center [266, 180] width 18 height 5
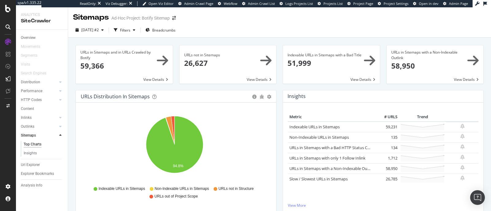
click at [230, 52] on span at bounding box center [227, 64] width 97 height 38
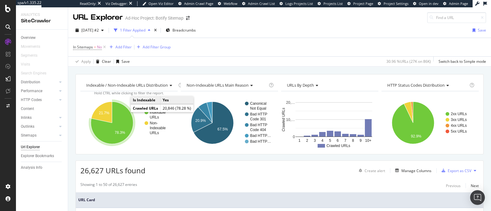
click at [121, 115] on icon "A chart." at bounding box center [112, 123] width 42 height 42
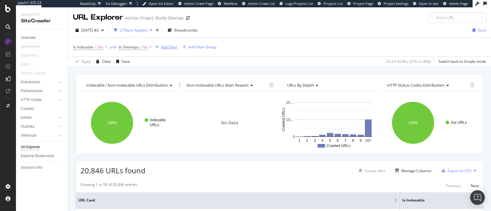
click at [169, 44] on div "Add Filter" at bounding box center [169, 46] width 16 height 5
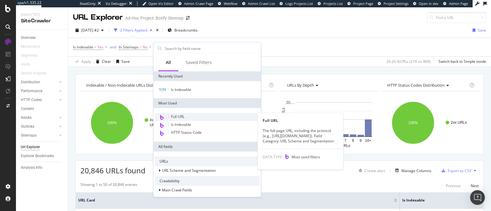
click at [185, 119] on div "Full URL" at bounding box center [207, 117] width 105 height 8
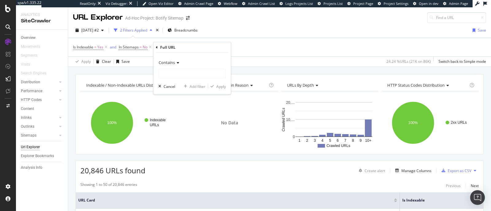
click at [166, 65] on div "Contains" at bounding box center [191, 63] width 67 height 10
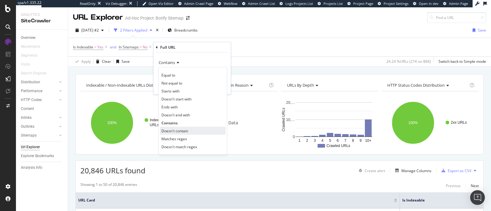
click at [187, 130] on span "Doesn't contain" at bounding box center [174, 130] width 27 height 5
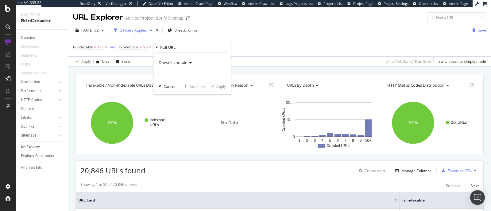
click at [189, 80] on div "Doesn't contain Cancel Add filter Apply" at bounding box center [191, 74] width 77 height 42
click at [184, 76] on input "text" at bounding box center [192, 74] width 67 height 10
type input "store-locator"
click at [218, 86] on div "Apply" at bounding box center [221, 86] width 10 height 5
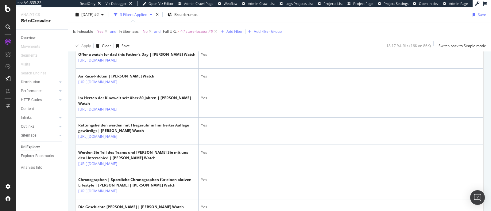
scroll to position [460, 0]
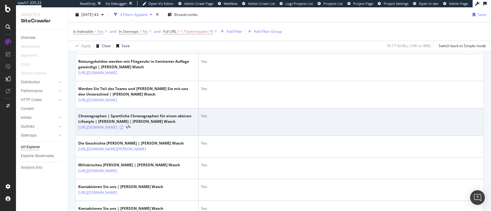
click at [123, 129] on icon at bounding box center [122, 128] width 4 height 4
drag, startPoint x: 77, startPoint y: 135, endPoint x: 82, endPoint y: 139, distance: 7.0
click at [82, 136] on td "Chronographen | Sportliche Chronographen für einen aktiven Lifestyle | Hamilton…" at bounding box center [137, 122] width 123 height 27
copy link "https://www.hamiltonwatch.com/de-at/chronograph-watches"
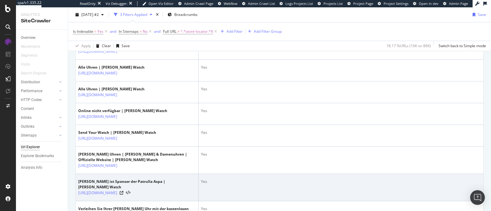
scroll to position [983, 0]
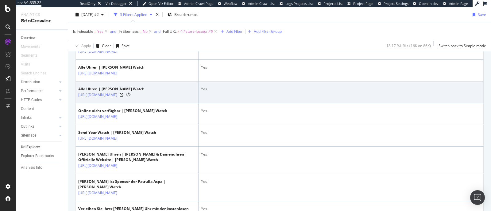
drag, startPoint x: 78, startPoint y: 113, endPoint x: 178, endPoint y: 112, distance: 100.6
click at [178, 103] on td "Alle Uhren | Hamilton Watch https://www.hamiltonwatch.com/de-at/filter-by.html?…" at bounding box center [137, 93] width 123 height 22
copy link "https://www.hamiltonwatch.com/de-at/filter-by.html?p=47"
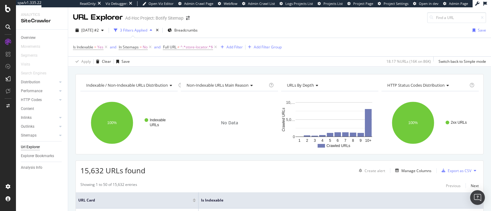
scroll to position [95, 0]
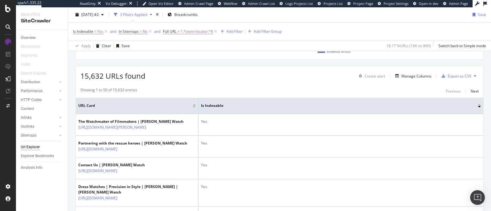
click at [221, 67] on div "15,632 URLs found Create alert Manage Columns Export as CSV" at bounding box center [279, 73] width 407 height 15
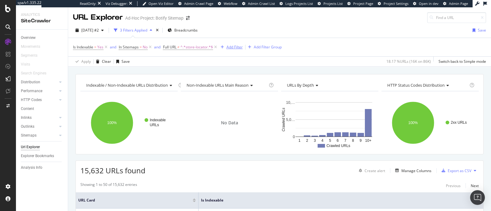
click at [239, 45] on div "Add Filter" at bounding box center [234, 46] width 16 height 5
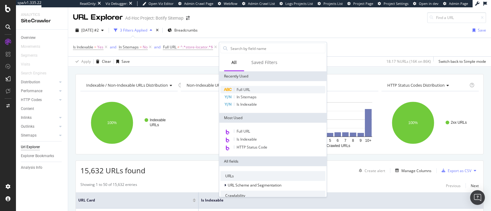
click at [252, 91] on div "Full URL" at bounding box center [272, 89] width 105 height 7
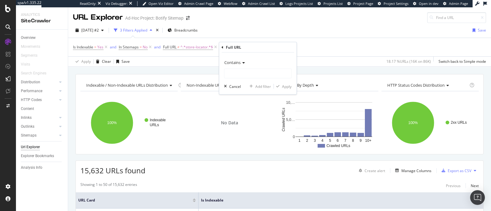
click at [232, 64] on span "Contains" at bounding box center [232, 63] width 16 height 6
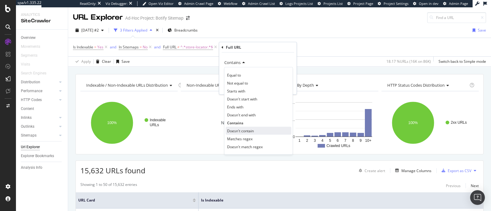
click at [241, 132] on span "Doesn't contain" at bounding box center [240, 130] width 27 height 5
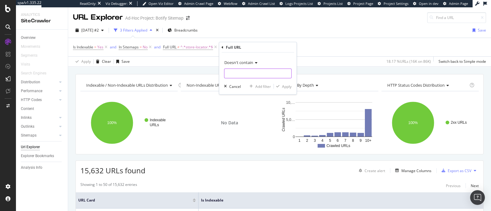
click at [245, 71] on input "text" at bounding box center [257, 74] width 67 height 10
type input "company"
click at [279, 86] on icon "button" at bounding box center [277, 87] width 3 height 4
click at [300, 47] on div "Add Filter" at bounding box center [293, 46] width 16 height 5
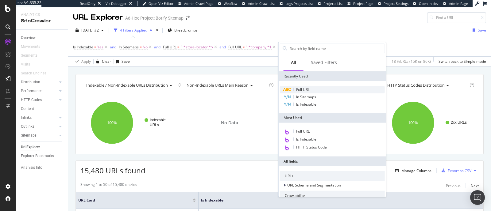
click at [302, 89] on span "Full URL" at bounding box center [302, 89] width 13 height 5
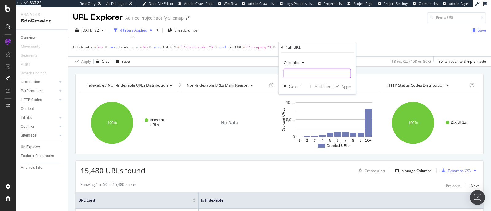
click at [299, 71] on input "text" at bounding box center [317, 74] width 67 height 10
type input "p="
click at [342, 88] on div "Apply" at bounding box center [346, 86] width 10 height 5
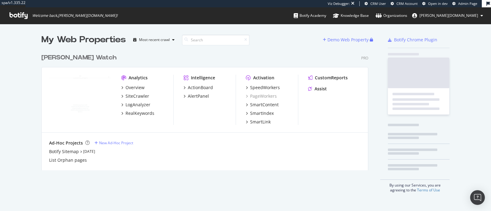
scroll to position [205, 479]
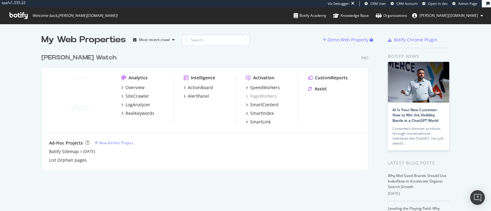
click at [134, 99] on div "Overview SiteCrawler LogAnalyzer RealKeywords" at bounding box center [147, 101] width 52 height 32
click at [133, 97] on div "SiteCrawler" at bounding box center [137, 96] width 24 height 6
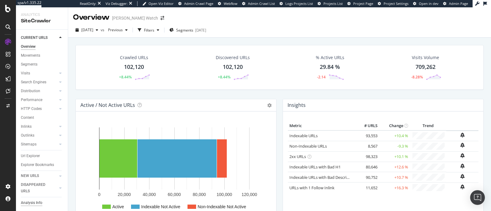
click at [40, 202] on div "Analysis Info" at bounding box center [31, 203] width 21 height 6
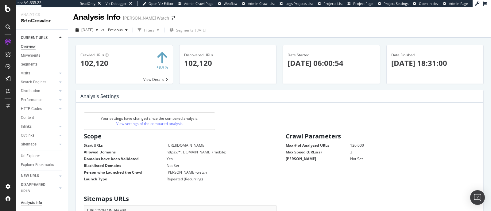
click at [29, 45] on div "Overview" at bounding box center [28, 47] width 15 height 6
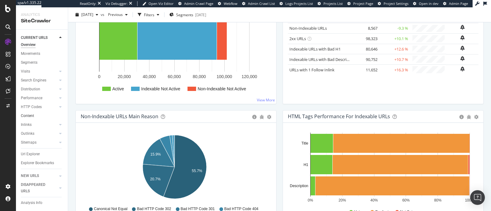
scroll to position [4, 0]
click at [32, 158] on div "Url Explorer" at bounding box center [30, 154] width 19 height 6
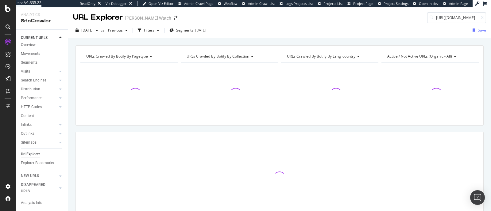
scroll to position [0, 61]
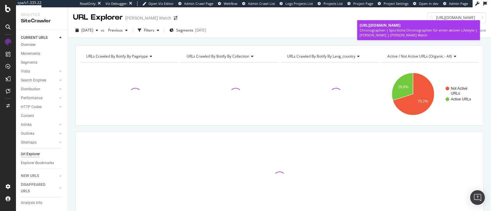
type input "[URL][DOMAIN_NAME]"
click at [395, 31] on div "Chronographen | Sportliche Chronographen für einen aktiven Lifestyle | [PERSON_…" at bounding box center [418, 33] width 118 height 10
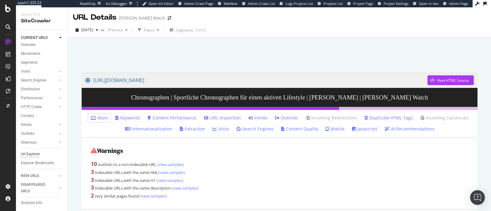
click at [28, 157] on div "Url Explorer" at bounding box center [30, 154] width 19 height 6
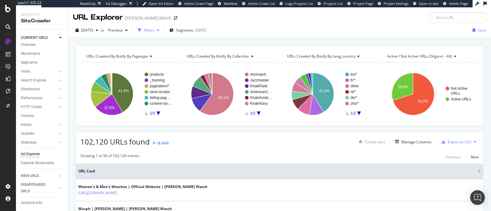
click at [154, 30] on div "Filters" at bounding box center [149, 30] width 10 height 5
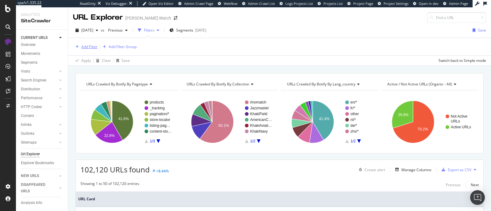
click at [85, 48] on div "Add Filter" at bounding box center [89, 46] width 16 height 5
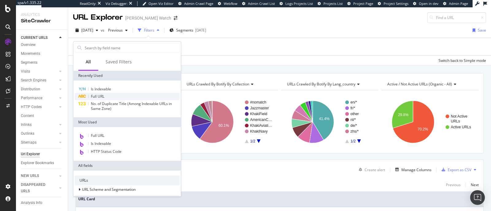
click at [97, 94] on div "Full URL" at bounding box center [127, 96] width 105 height 7
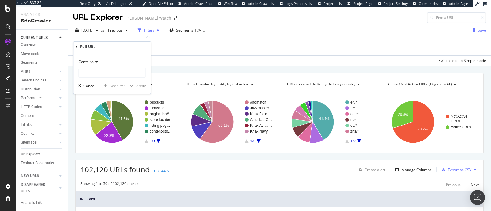
click at [89, 61] on span "Contains" at bounding box center [86, 61] width 15 height 5
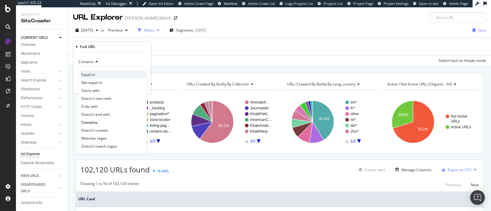
click at [93, 75] on span "Equal to" at bounding box center [88, 74] width 14 height 5
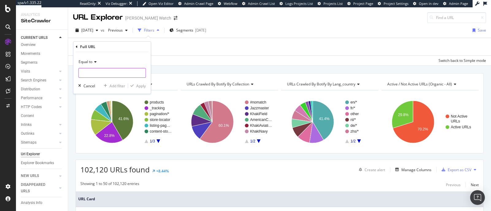
click at [93, 75] on input "text" at bounding box center [112, 73] width 67 height 10
paste input "[URL][DOMAIN_NAME]"
type input "[URL][DOMAIN_NAME]"
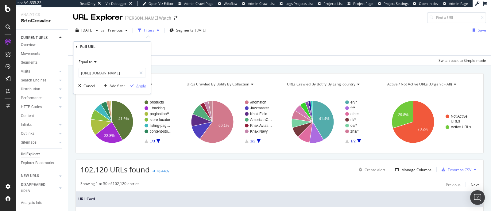
click at [136, 84] on div "Apply" at bounding box center [141, 85] width 10 height 5
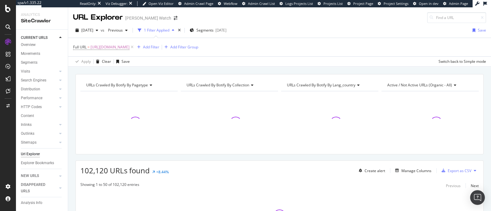
click at [187, 61] on div "Apply Clear Save Switch back to Simple mode" at bounding box center [279, 61] width 423 height 10
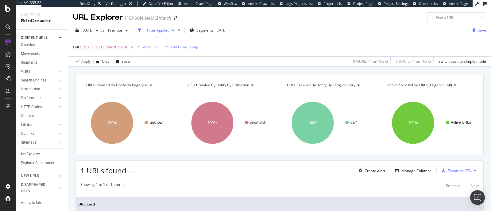
scroll to position [63, 0]
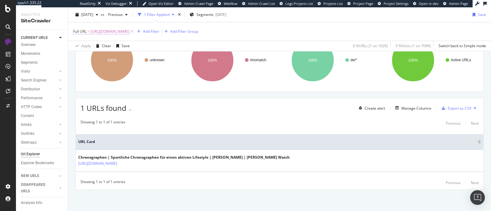
click at [129, 31] on span "[URL][DOMAIN_NAME]" at bounding box center [109, 31] width 39 height 9
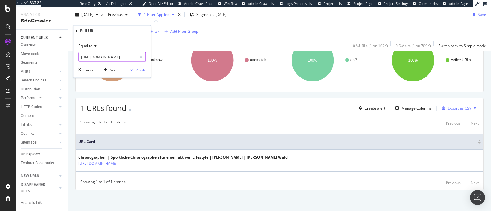
click at [136, 56] on input "[URL][DOMAIN_NAME]" at bounding box center [108, 57] width 58 height 10
click at [141, 56] on icon at bounding box center [140, 57] width 3 height 4
click at [123, 56] on input "text" at bounding box center [112, 57] width 67 height 10
paste input "https://www.hamiltonwatch.com/de-at/filter-by.html?p=47"
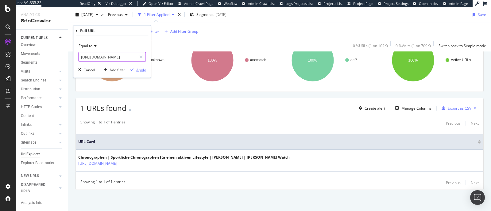
type input "https://www.hamiltonwatch.com/de-at/filter-by.html?p=47"
click at [137, 68] on div "Apply" at bounding box center [141, 69] width 10 height 5
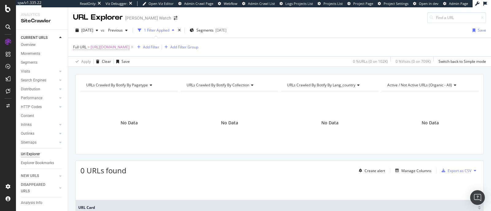
click at [129, 50] on span "https://www.hamiltonwatch.com/de-at/filter-by.html?p=47" at bounding box center [109, 47] width 39 height 9
click at [97, 59] on div "Equal to" at bounding box center [111, 61] width 67 height 10
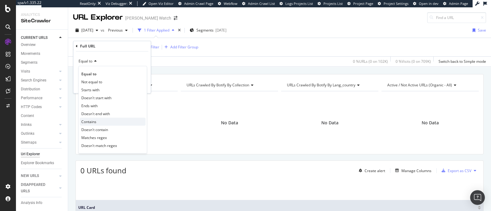
click at [95, 124] on span "Contains" at bounding box center [88, 121] width 15 height 5
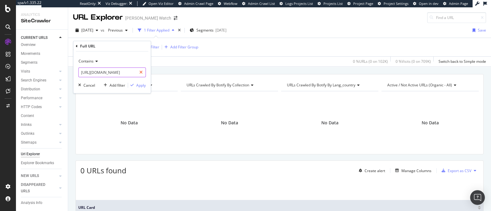
click at [142, 70] on icon at bounding box center [140, 72] width 3 height 4
click at [119, 72] on input "text" at bounding box center [112, 72] width 67 height 10
type input "filter-by"
click at [146, 88] on div "Contains filter-by Cancel Add filter Apply" at bounding box center [111, 73] width 77 height 42
click at [141, 86] on div "Apply" at bounding box center [141, 85] width 10 height 5
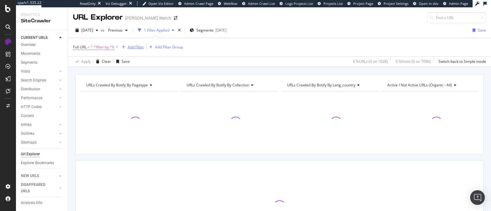
click at [137, 49] on div "Add Filter" at bounding box center [136, 46] width 16 height 5
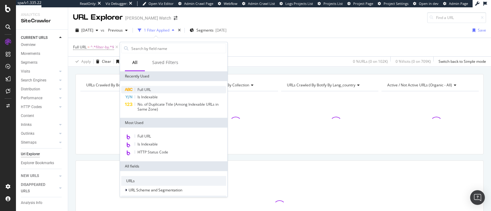
click at [147, 92] on span "Full URL" at bounding box center [143, 89] width 13 height 5
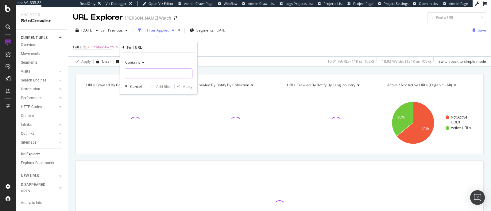
click at [139, 71] on input "text" at bounding box center [158, 74] width 67 height 10
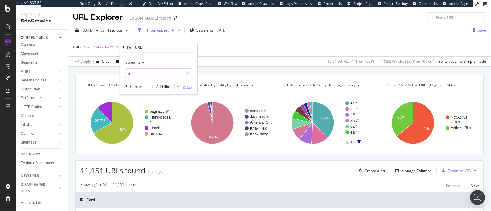
type input "p="
click at [183, 87] on div "Apply" at bounding box center [188, 86] width 10 height 5
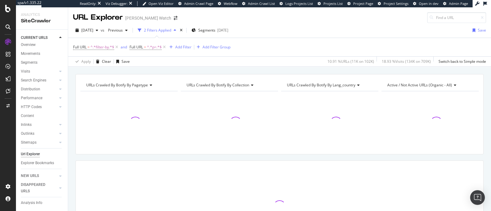
click at [267, 58] on div "Apply Clear Save 10.91 % URLs ( 11K on 102K ) 18.93 % Visits ( 134K on 709K ) S…" at bounding box center [279, 61] width 423 height 10
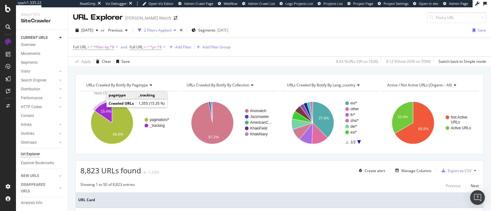
click at [102, 109] on text "15.4%" at bounding box center [106, 111] width 10 height 4
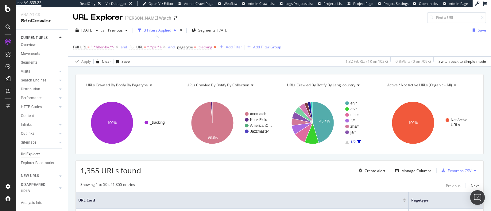
click at [216, 47] on icon at bounding box center [214, 47] width 5 height 6
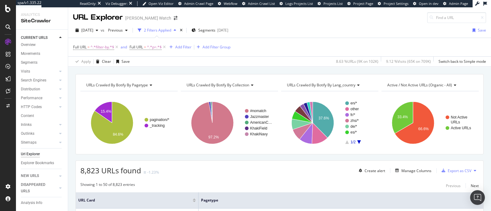
scroll to position [201, 0]
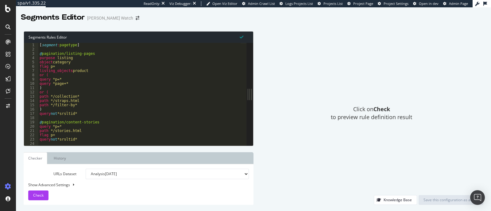
drag, startPoint x: 159, startPoint y: 92, endPoint x: 433, endPoint y: 97, distance: 274.2
click at [433, 97] on div "Segments Rules Editor 1 2 3 4 5 6 7 8 9 10 11 12 13 14 15 16 17 18 19 20 21 22 …" at bounding box center [253, 118] width 475 height 186
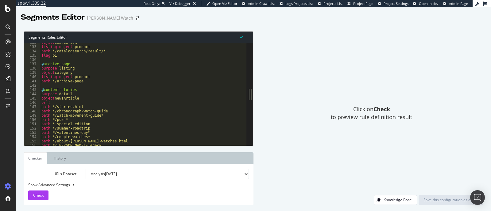
scroll to position [568, 0]
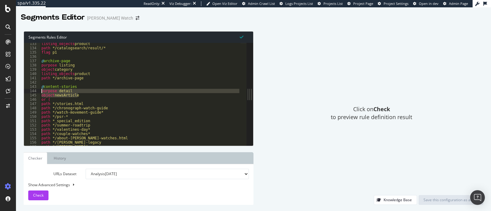
drag, startPoint x: 80, startPoint y: 94, endPoint x: 37, endPoint y: 92, distance: 43.3
click at [37, 92] on div "object newsArticle 133 134 135 136 137 138 139 140 141 142 143 144 145 146 147 …" at bounding box center [135, 94] width 222 height 103
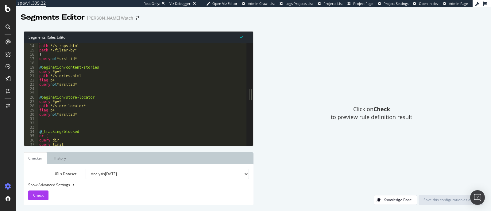
scroll to position [55, 0]
click at [95, 67] on div "path */collection* path */straps.html path */filter-by* ) query not *srsltid* @…" at bounding box center [139, 96] width 202 height 112
type textarea "@pagination/content-stories"
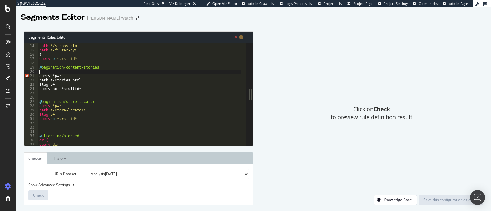
paste textarea "object newsArticle"
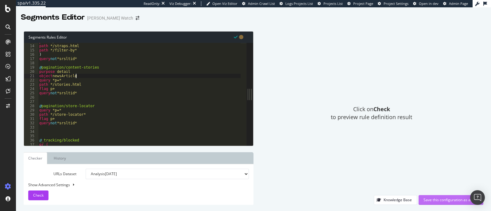
type textarea "object newsArticle"
click at [439, 203] on div "Save this configuration as active" at bounding box center [450, 200] width 55 height 9
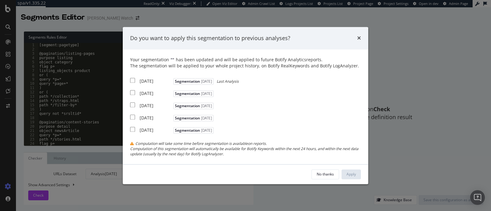
click at [320, 180] on div "No thanks Apply" at bounding box center [245, 175] width 245 height 20
click at [326, 175] on div "No thanks" at bounding box center [324, 174] width 17 height 5
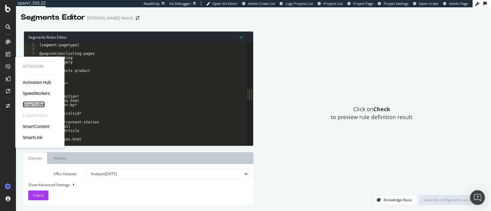
click at [31, 104] on div "SmartIndex" at bounding box center [34, 105] width 22 height 6
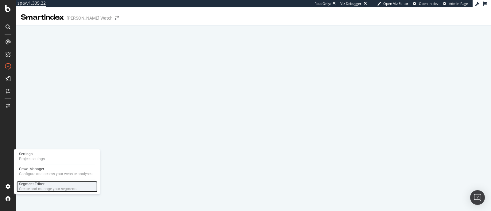
click at [36, 184] on div "Segment Editor" at bounding box center [48, 184] width 58 height 5
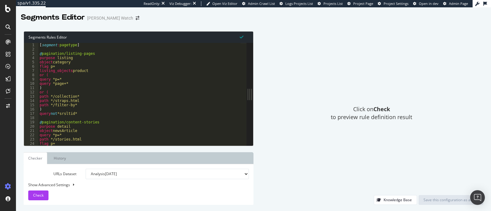
drag, startPoint x: 159, startPoint y: 91, endPoint x: 339, endPoint y: 99, distance: 179.9
click at [339, 99] on div "Segments Rules Editor 1 2 3 4 5 6 7 8 9 10 11 12 13 14 15 16 17 18 19 20 21 22 …" at bounding box center [253, 118] width 475 height 186
click at [140, 69] on div "[ segment : pagetype ] @ pagination/listing-pages purpose listing object catego…" at bounding box center [139, 96] width 202 height 106
click at [134, 63] on div "[ segment : pagetype ] @ pagination/listing-pages purpose listing object catego…" at bounding box center [139, 96] width 202 height 106
click at [128, 67] on div "[ segment : pagetype ] @ pagination/listing-pages purpose listing object catego…" at bounding box center [139, 96] width 202 height 106
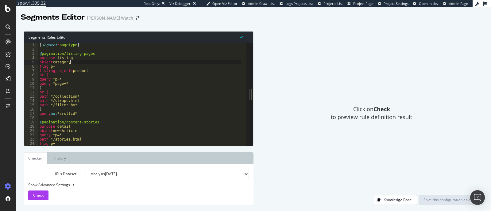
type textarea "flag p+"
drag, startPoint x: 56, startPoint y: 65, endPoint x: 38, endPoint y: 65, distance: 18.1
click at [38, 65] on div "flag p+ 1 2 3 4 5 6 7 8 9 10 11 12 13 14 15 16 17 18 19 20 21 22 23 24 25 [ seg…" at bounding box center [135, 94] width 222 height 103
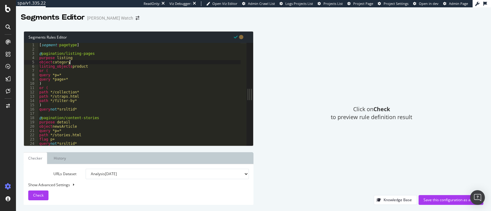
click at [97, 66] on div "[ segment : pagetype ] @ pagination/listing-pages purpose listing object catego…" at bounding box center [139, 99] width 202 height 112
type textarea "listing_objects product"
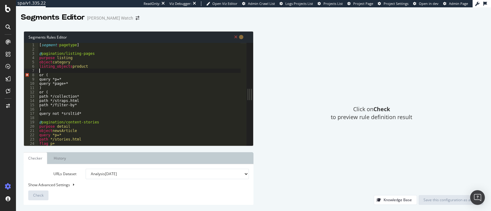
paste textarea "flag p+"
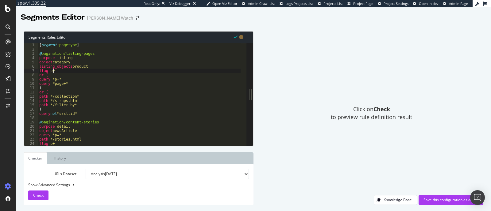
type textarea "flag p+"
click at [258, 104] on div "Click on Check to preview rule definition result Knowledge Base Save this confi…" at bounding box center [368, 118] width 230 height 174
click at [435, 200] on div "Save this configuration as active" at bounding box center [450, 199] width 55 height 5
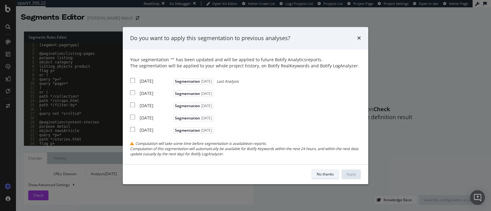
click at [329, 174] on div "No thanks" at bounding box center [324, 174] width 17 height 5
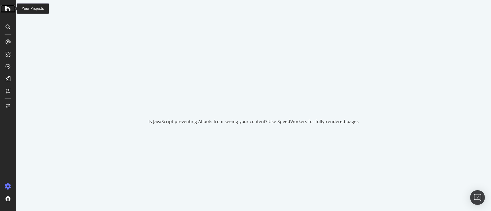
click at [8, 10] on icon at bounding box center [8, 8] width 6 height 7
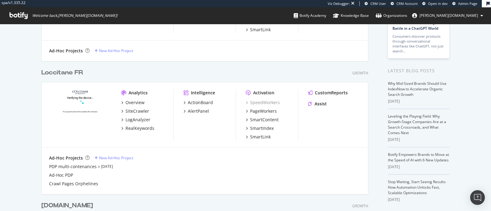
scroll to position [125, 0]
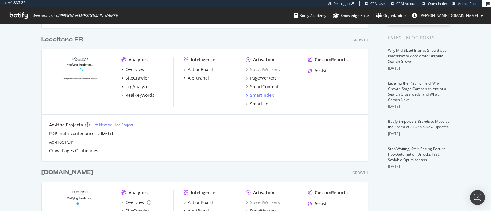
click at [259, 94] on div "SmartIndex" at bounding box center [262, 95] width 24 height 6
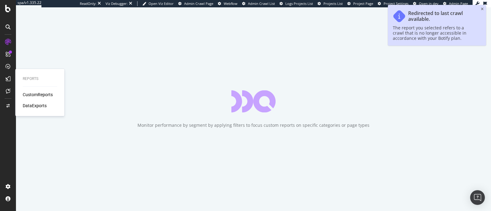
click at [26, 92] on div "CustomReports" at bounding box center [38, 95] width 30 height 6
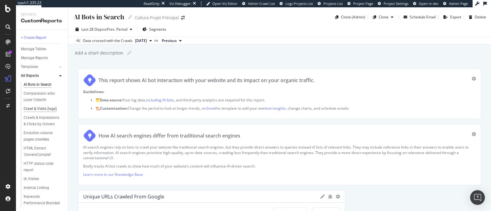
click at [30, 112] on div "Crawl & Visits (logs)" at bounding box center [40, 109] width 33 height 6
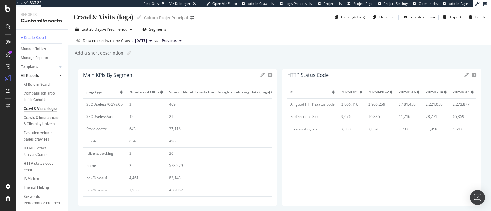
scroll to position [0, 205]
click at [275, 53] on div "Add a short description Add a short description" at bounding box center [282, 52] width 416 height 9
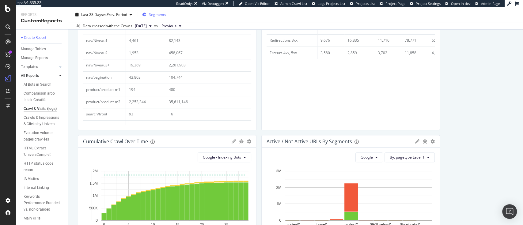
scroll to position [61, 0]
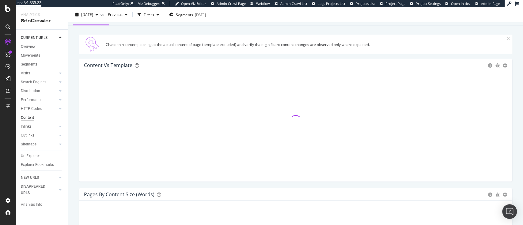
scroll to position [2, 0]
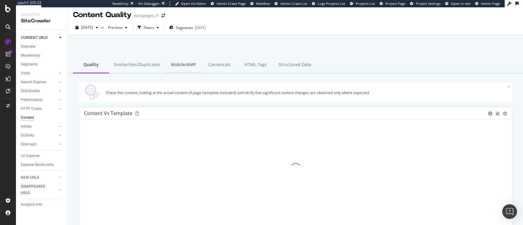
click at [171, 63] on div "Mobile/AMP" at bounding box center [183, 65] width 36 height 17
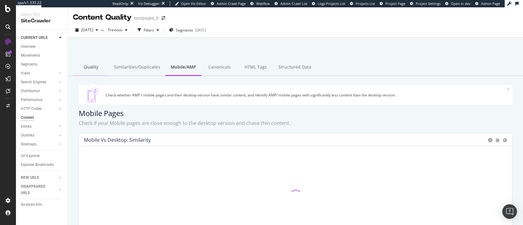
click at [94, 67] on div "Quality" at bounding box center [91, 67] width 36 height 17
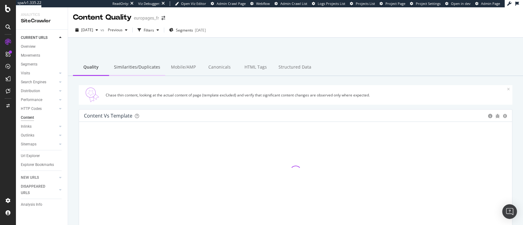
click at [143, 65] on div "Similarities/Duplicates" at bounding box center [137, 67] width 56 height 17
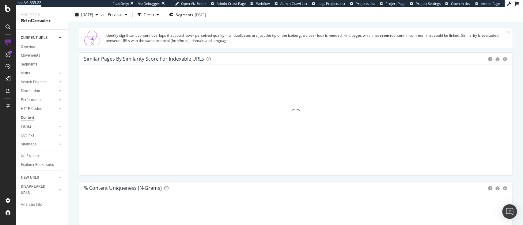
scroll to position [32, 0]
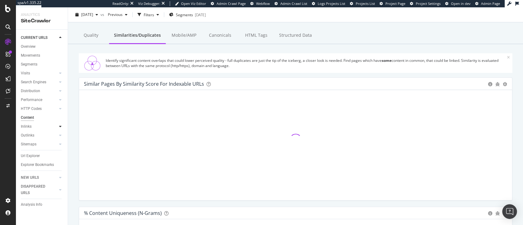
click at [59, 125] on icon at bounding box center [60, 127] width 2 height 4
click at [33, 157] on div "Insights" at bounding box center [30, 153] width 13 height 6
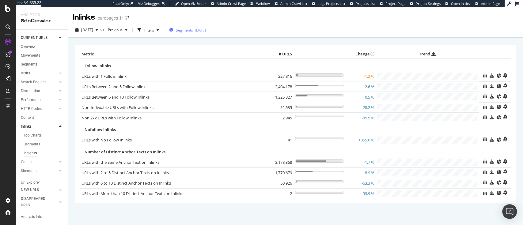
click at [189, 28] on span "Segments" at bounding box center [184, 30] width 17 height 5
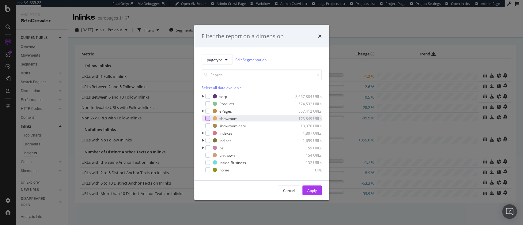
click at [206, 118] on div "modal" at bounding box center [207, 118] width 5 height 5
click at [317, 191] on button "Apply" at bounding box center [312, 191] width 19 height 10
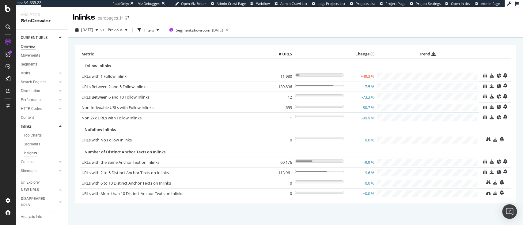
click at [33, 48] on div "Overview" at bounding box center [28, 47] width 15 height 6
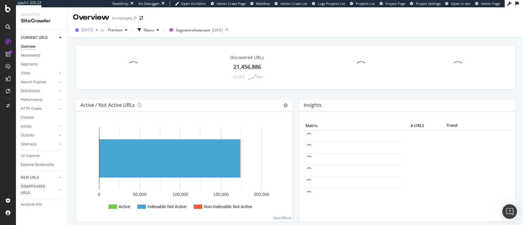
click at [93, 33] on div "2025 Aug. 3rd" at bounding box center [87, 29] width 28 height 9
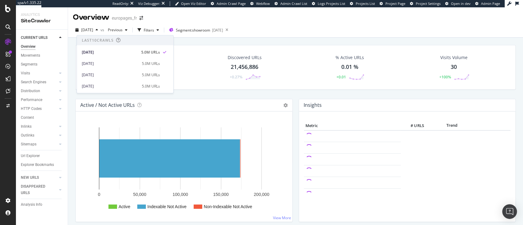
click at [166, 24] on div "2025 Aug. 3rd vs Previous Filters Segment: showroom 2025-05-13" at bounding box center [295, 30] width 455 height 15
click at [154, 29] on div "Filters" at bounding box center [149, 30] width 10 height 5
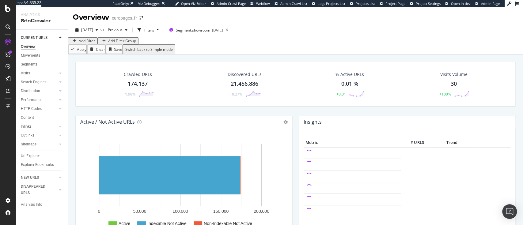
click at [88, 44] on div "Add Filter" at bounding box center [87, 40] width 16 height 5
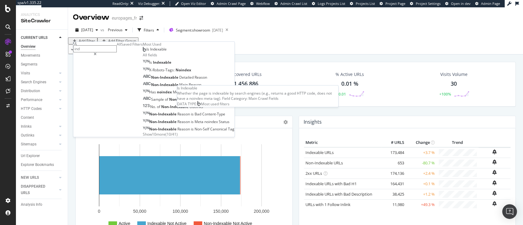
type input "ind"
click at [147, 52] on span "Is Indexable" at bounding box center [157, 49] width 20 height 5
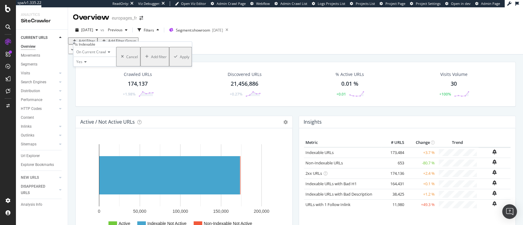
click at [86, 64] on icon at bounding box center [84, 62] width 4 height 4
click at [80, 79] on span "No" at bounding box center [77, 76] width 5 height 5
click at [174, 59] on icon "button" at bounding box center [175, 57] width 3 height 4
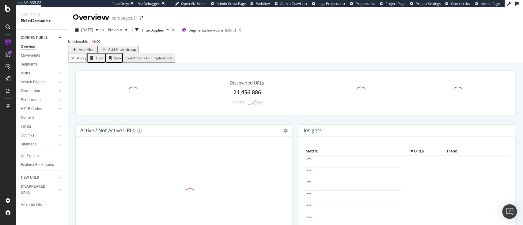
click at [95, 48] on div "Add Filter" at bounding box center [87, 49] width 16 height 5
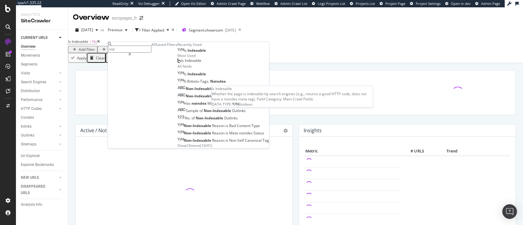
click at [178, 53] on div "Is Indexable" at bounding box center [192, 50] width 29 height 5
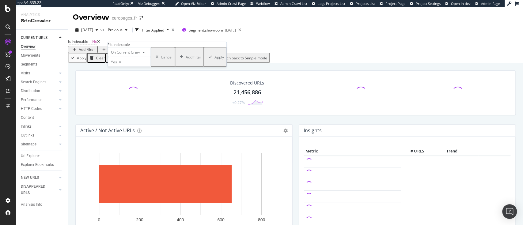
click at [129, 55] on span "On Current Crawl" at bounding box center [126, 52] width 30 height 5
click at [129, 69] on span "On Compared Crawl" at bounding box center [127, 66] width 35 height 5
click at [220, 60] on div "Apply" at bounding box center [225, 57] width 10 height 5
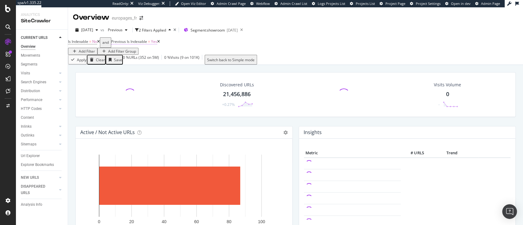
click at [136, 44] on span "Previous Is Indexable" at bounding box center [129, 41] width 36 height 5
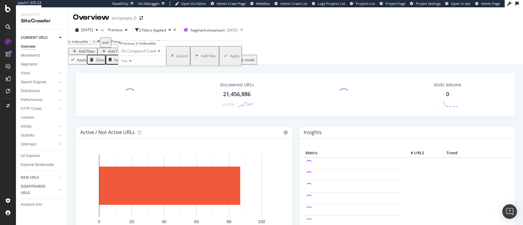
click at [140, 54] on span "On Compared Crawl" at bounding box center [138, 51] width 35 height 5
click at [284, 75] on div "Discovered URLs 21,456,886 +0.27% Visits Volume 0 -" at bounding box center [295, 94] width 441 height 45
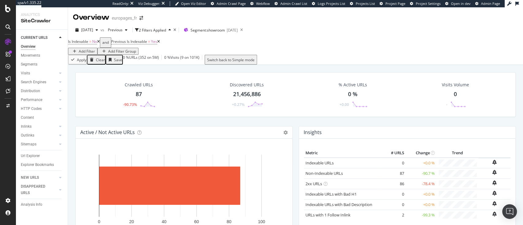
click at [138, 94] on div "87" at bounding box center [139, 94] width 6 height 8
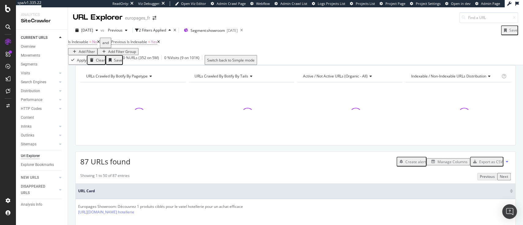
scroll to position [86, 0]
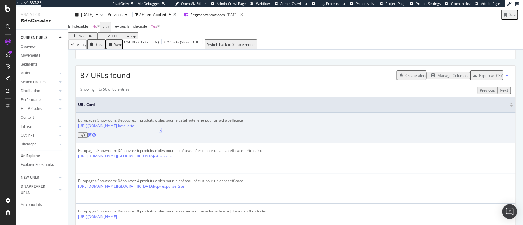
click at [163, 132] on icon at bounding box center [161, 131] width 4 height 4
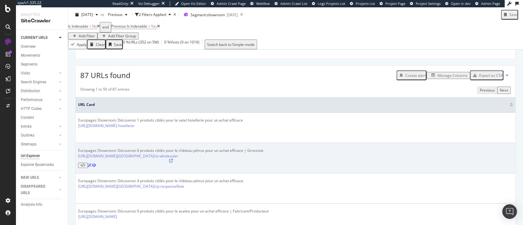
click at [173, 159] on icon at bounding box center [171, 161] width 4 height 4
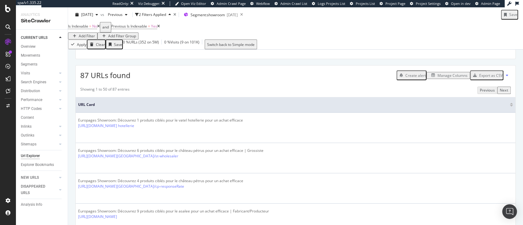
click at [440, 78] on div "Manage Columns" at bounding box center [453, 75] width 30 height 5
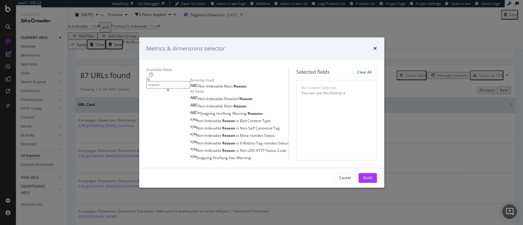
type input "reason"
click at [234, 84] on span "Reason" at bounding box center [240, 86] width 13 height 5
click at [372, 181] on div "Build" at bounding box center [368, 178] width 9 height 5
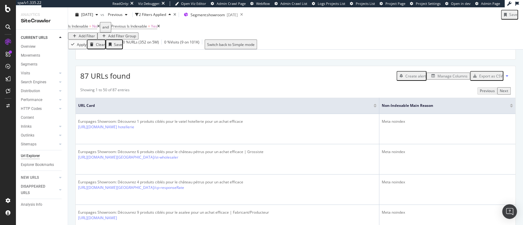
scroll to position [120, 0]
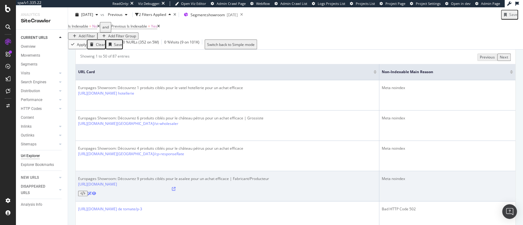
click at [176, 187] on icon at bounding box center [174, 189] width 4 height 4
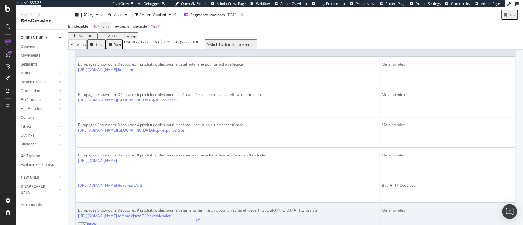
scroll to position [280, 0]
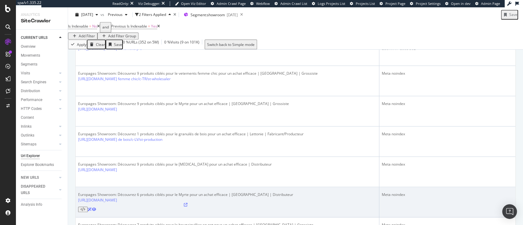
click at [188, 203] on icon at bounding box center [186, 205] width 4 height 4
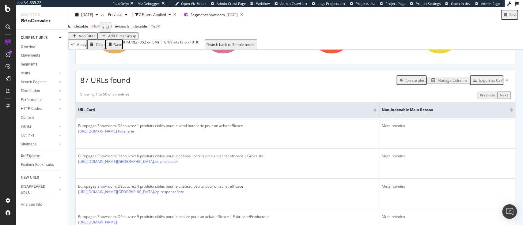
scroll to position [0, 0]
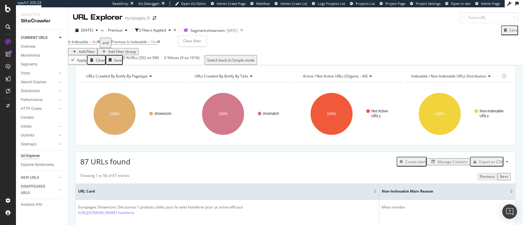
click at [176, 31] on div "times" at bounding box center [175, 31] width 3 height 4
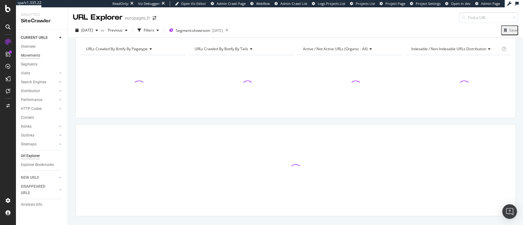
click at [32, 54] on div "Movements" at bounding box center [30, 55] width 19 height 6
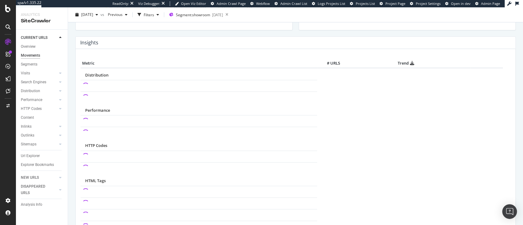
scroll to position [268, 0]
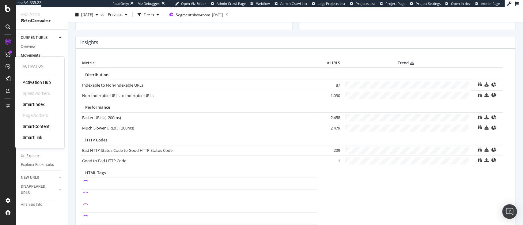
click at [27, 103] on div "SmartIndex" at bounding box center [34, 105] width 22 height 6
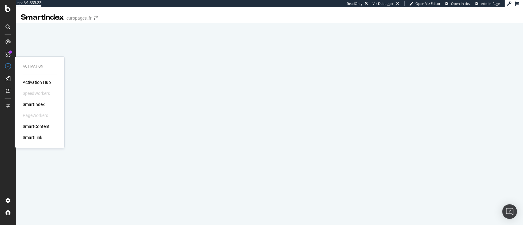
click at [44, 81] on div "Activation Hub" at bounding box center [37, 82] width 28 height 6
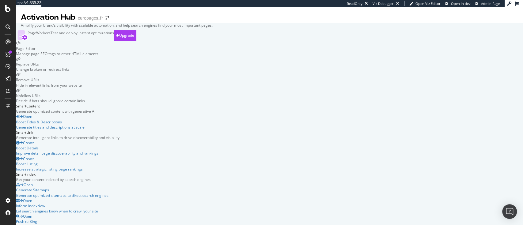
scroll to position [188, 0]
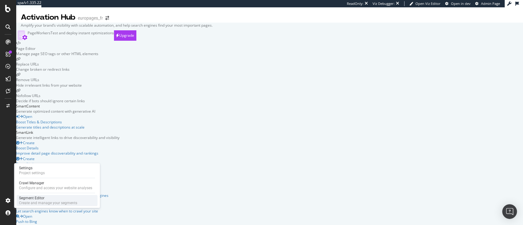
click at [42, 198] on div "Segment Editor" at bounding box center [48, 198] width 58 height 5
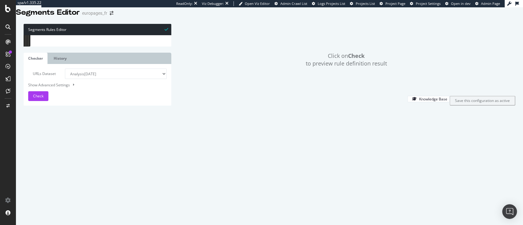
drag, startPoint x: 72, startPoint y: 104, endPoint x: 35, endPoint y: 101, distance: 36.6
click at [35, 35] on div "1 2 3 4 5 6 7 8 9 10 11 12 13 14 15 16 17 18 19 20 21 22 23 24 25 26 27 28 29 […" at bounding box center [98, 35] width 148 height 0
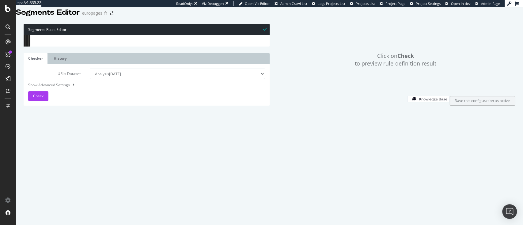
drag, startPoint x: 23, startPoint y: 153, endPoint x: 298, endPoint y: 125, distance: 275.9
click at [298, 112] on div "Segments Rules Editor 1 2 3 4 5 6 7 8 9 10 11 12 13 14 15 16 17 18 19 20 21 22 …" at bounding box center [270, 65] width 508 height 94
click at [52, 35] on div "[ segment : pagetype ] # parents @ corporate domain corporate.europages.fr @ my…" at bounding box center [151, 35] width 226 height 0
click at [74, 103] on div "[ segment : pagetype ] # parents @ corporate domain corporate.europages.fr @ my…" at bounding box center [151, 89] width 226 height 108
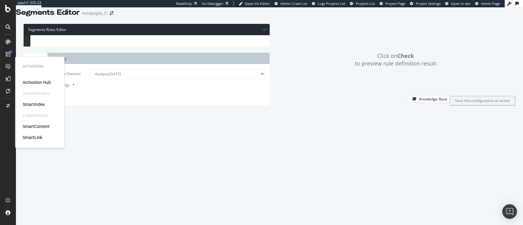
click at [32, 105] on div "SmartIndex" at bounding box center [34, 105] width 22 height 6
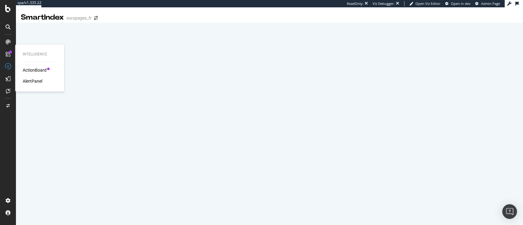
click at [29, 72] on div "ActionBoard" at bounding box center [35, 70] width 24 height 6
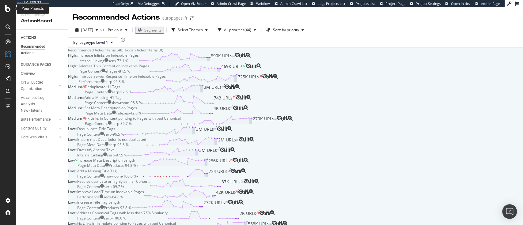
click at [8, 5] on icon at bounding box center [8, 8] width 6 height 7
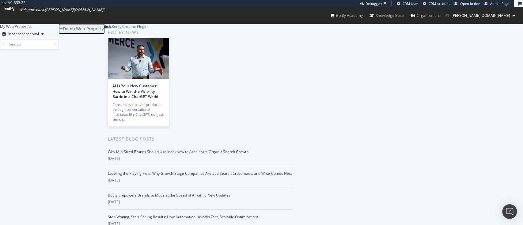
scroll to position [470, 0]
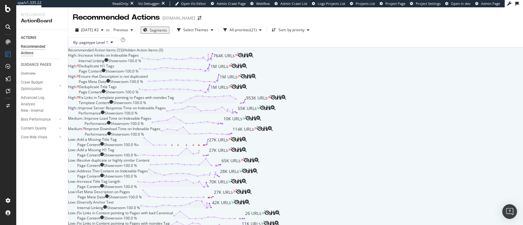
scroll to position [5, 0]
click at [27, 80] on div "AlertPanel" at bounding box center [33, 81] width 20 height 6
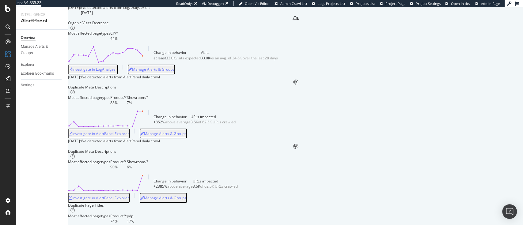
scroll to position [410, 0]
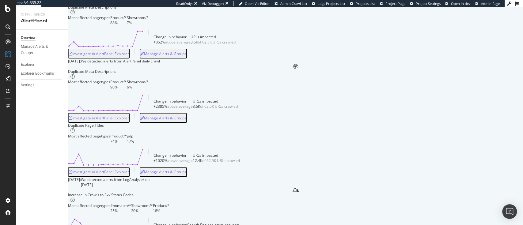
drag, startPoint x: 96, startPoint y: 93, endPoint x: 162, endPoint y: 90, distance: 66.3
drag, startPoint x: 94, startPoint y: 92, endPoint x: 161, endPoint y: 93, distance: 66.6
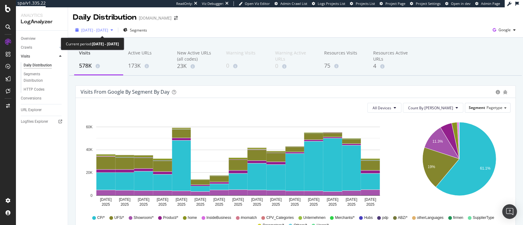
click at [98, 30] on span "[DATE] - [DATE]" at bounding box center [94, 30] width 27 height 5
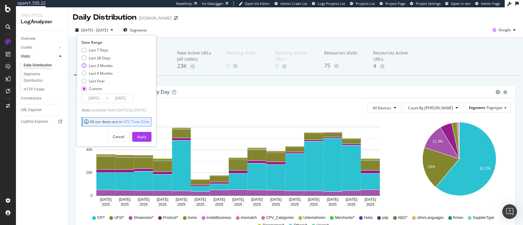
click at [94, 63] on div "Last 7 Days Last 28 Days Last 3 Months Last 6 Months Last Year Custom" at bounding box center [97, 71] width 31 height 46
click at [91, 67] on div "Last 3 Months" at bounding box center [101, 65] width 24 height 5
type input "[DATE]"
click at [147, 138] on div "Apply" at bounding box center [142, 136] width 10 height 5
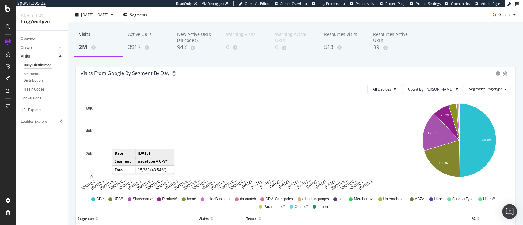
scroll to position [29, 0]
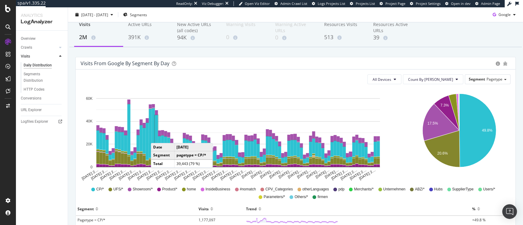
click at [157, 137] on rect "A chart." at bounding box center [156, 137] width 3 height 45
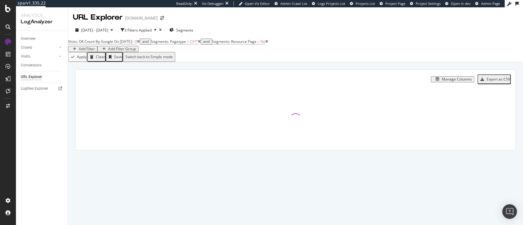
click at [95, 47] on div "Add Filter" at bounding box center [87, 49] width 16 height 4
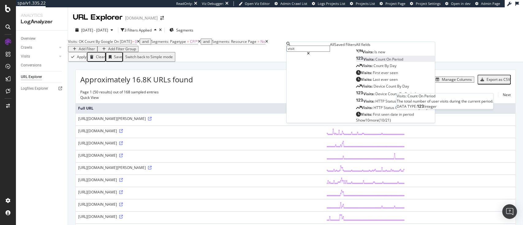
type input "visit"
click at [393, 62] on span "Period" at bounding box center [398, 59] width 11 height 5
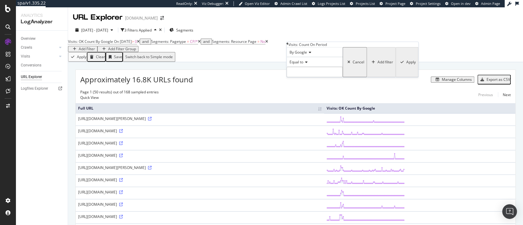
click at [300, 65] on span "Equal to" at bounding box center [297, 61] width 14 height 5
click at [289, 48] on div "Visits: Count On Period By Google Equal to Cancel Add filter Apply" at bounding box center [353, 59] width 132 height 35
click at [289, 46] on icon at bounding box center [288, 44] width 2 height 4
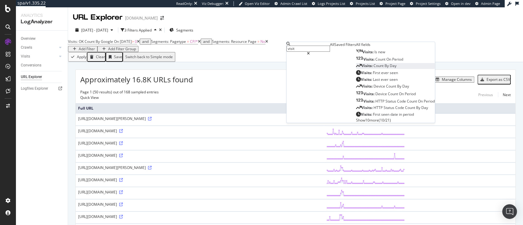
click at [356, 68] on div "Visits: Count By [PERSON_NAME]" at bounding box center [376, 65] width 40 height 5
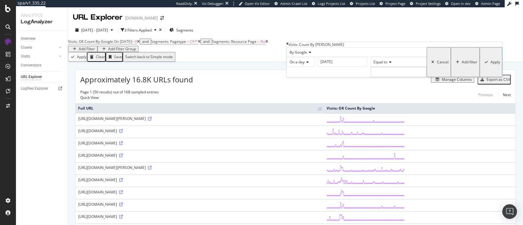
click at [320, 67] on input "[DATE]" at bounding box center [343, 62] width 50 height 10
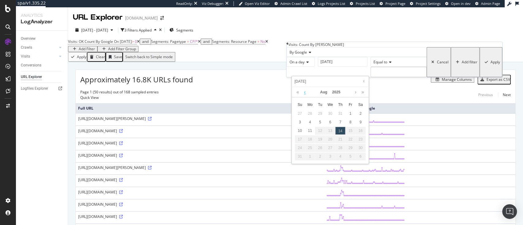
click at [303, 91] on link at bounding box center [305, 92] width 5 height 10
click at [311, 112] on div "2" at bounding box center [310, 114] width 10 height 8
type input "[DATE]"
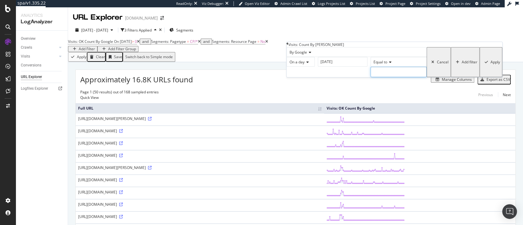
click at [371, 77] on input "number" at bounding box center [399, 72] width 56 height 10
type input "0"
click at [491, 64] on div "Apply" at bounding box center [496, 62] width 10 height 4
